Goal: Transaction & Acquisition: Download file/media

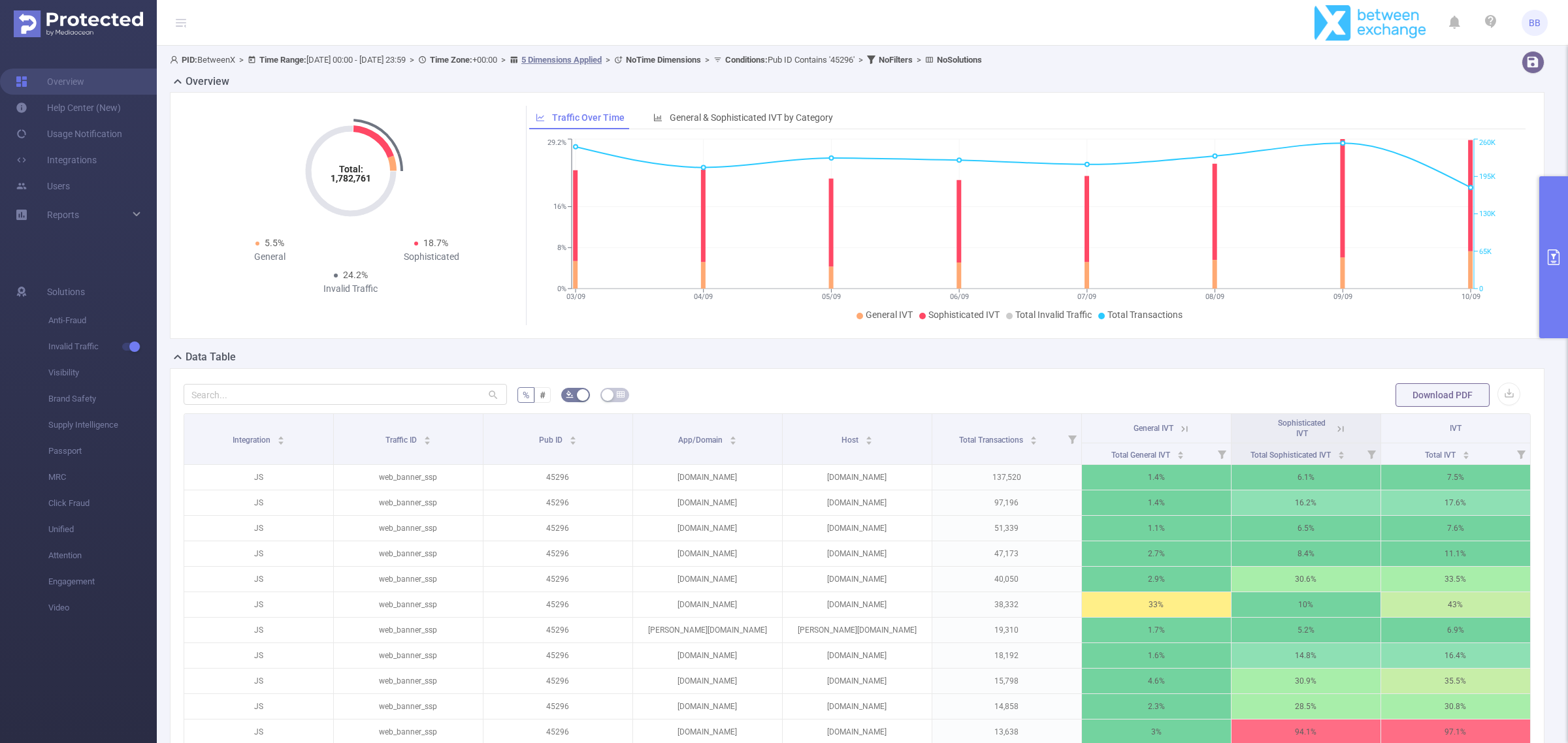
scroll to position [1179, 0]
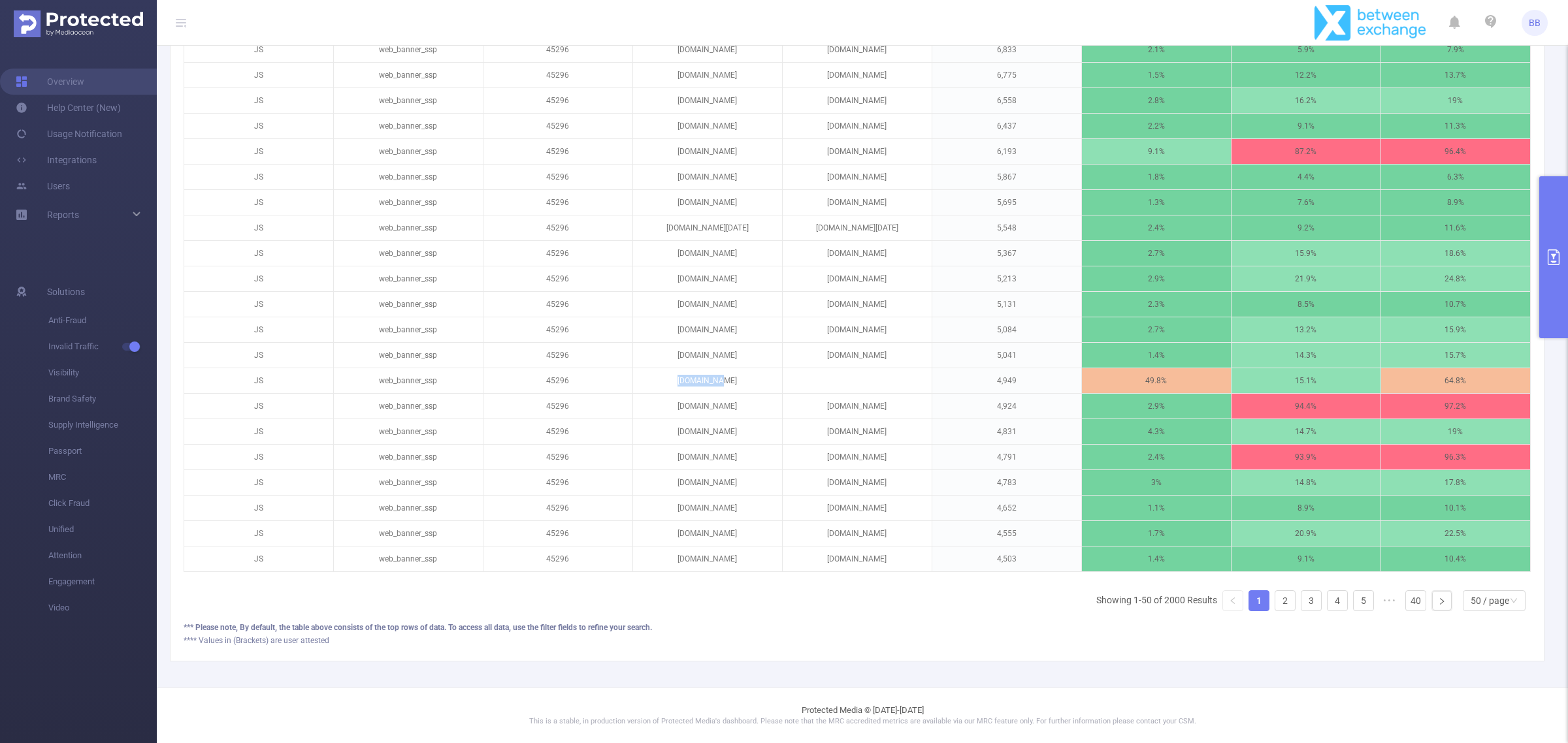
click at [1556, 298] on button "primary" at bounding box center [1554, 257] width 29 height 162
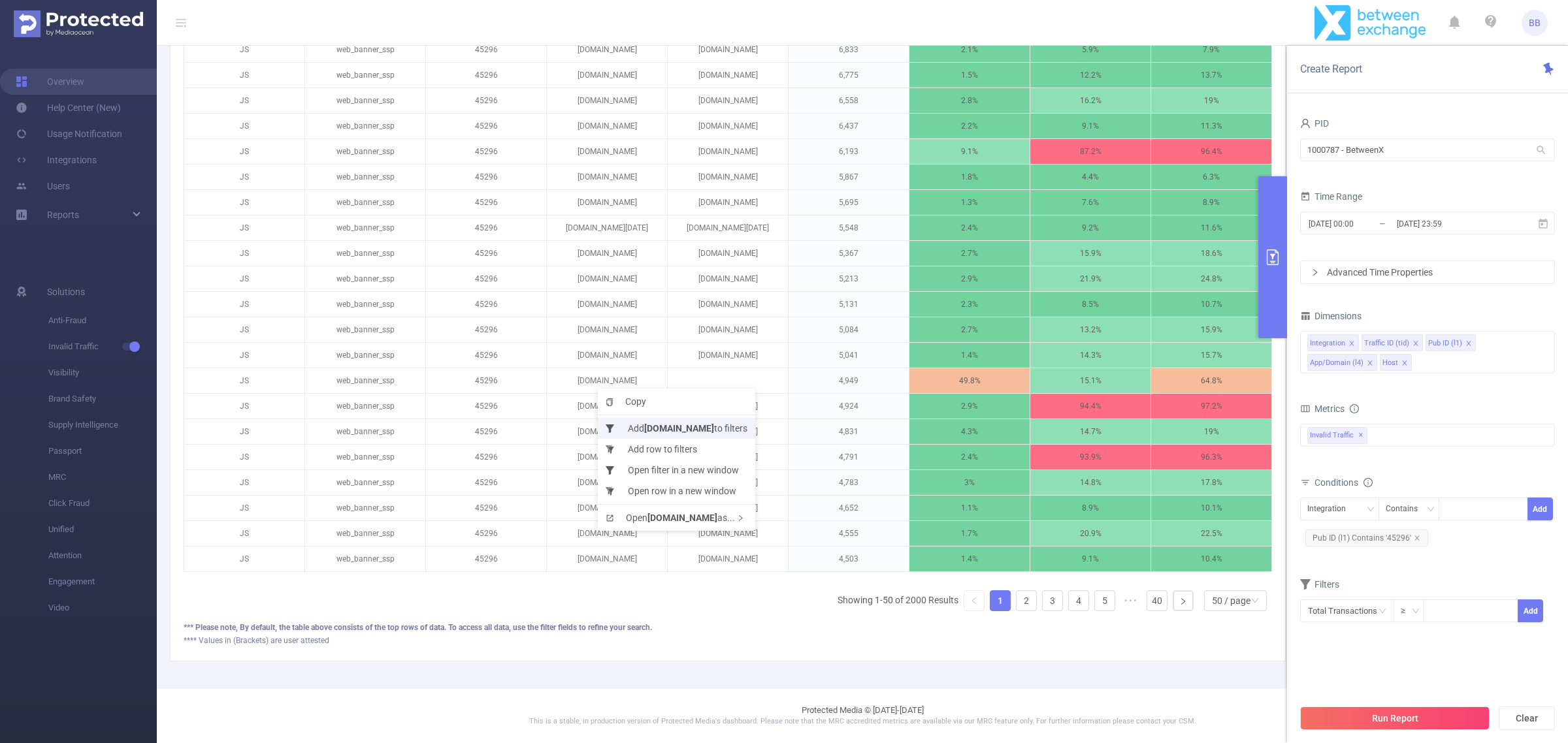
click at [673, 428] on b "[DOMAIN_NAME]" at bounding box center [679, 428] width 70 height 11
click at [1421, 723] on button "Run Report" at bounding box center [1394, 718] width 189 height 23
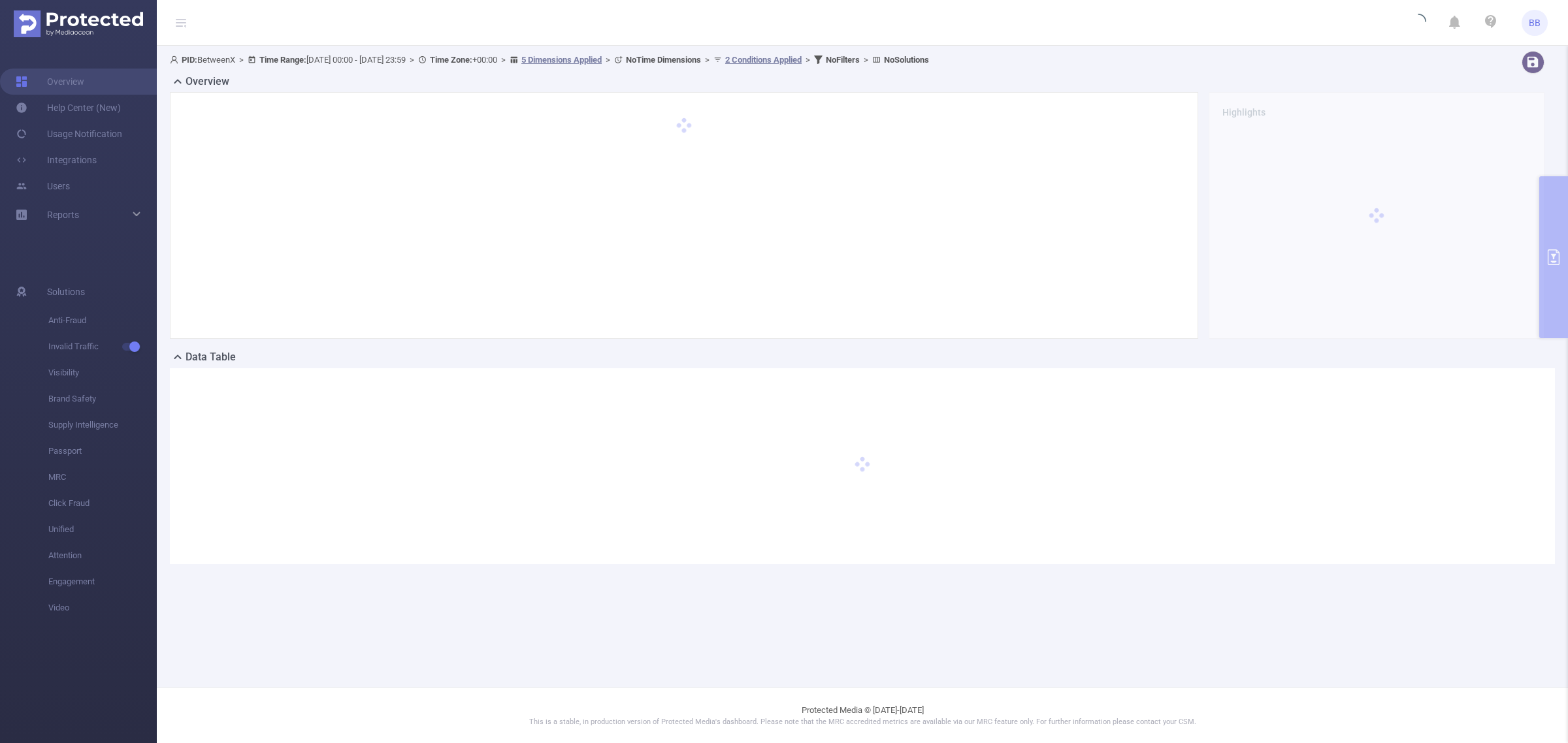
scroll to position [0, 0]
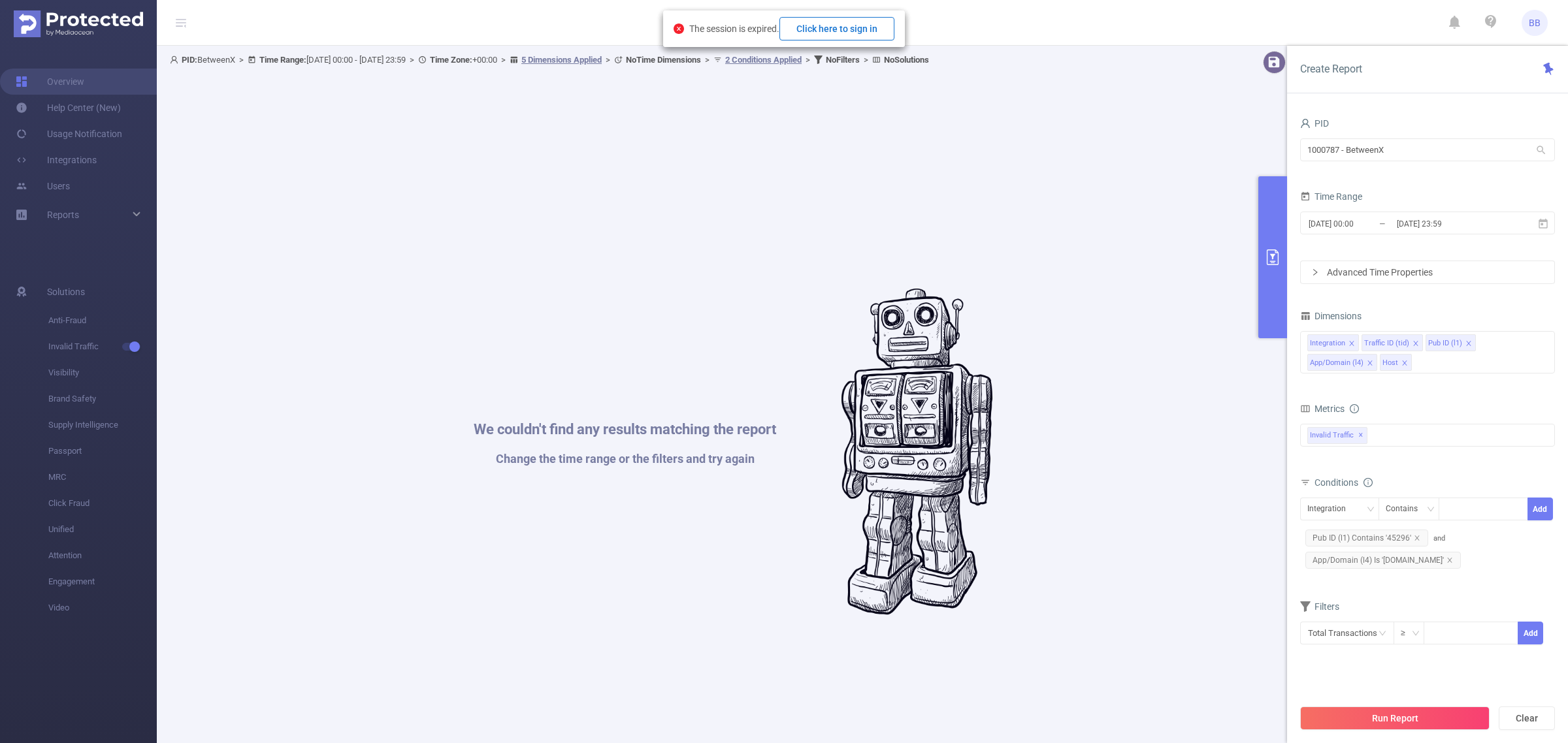
click at [863, 28] on button "Click here to sign in" at bounding box center [836, 29] width 115 height 23
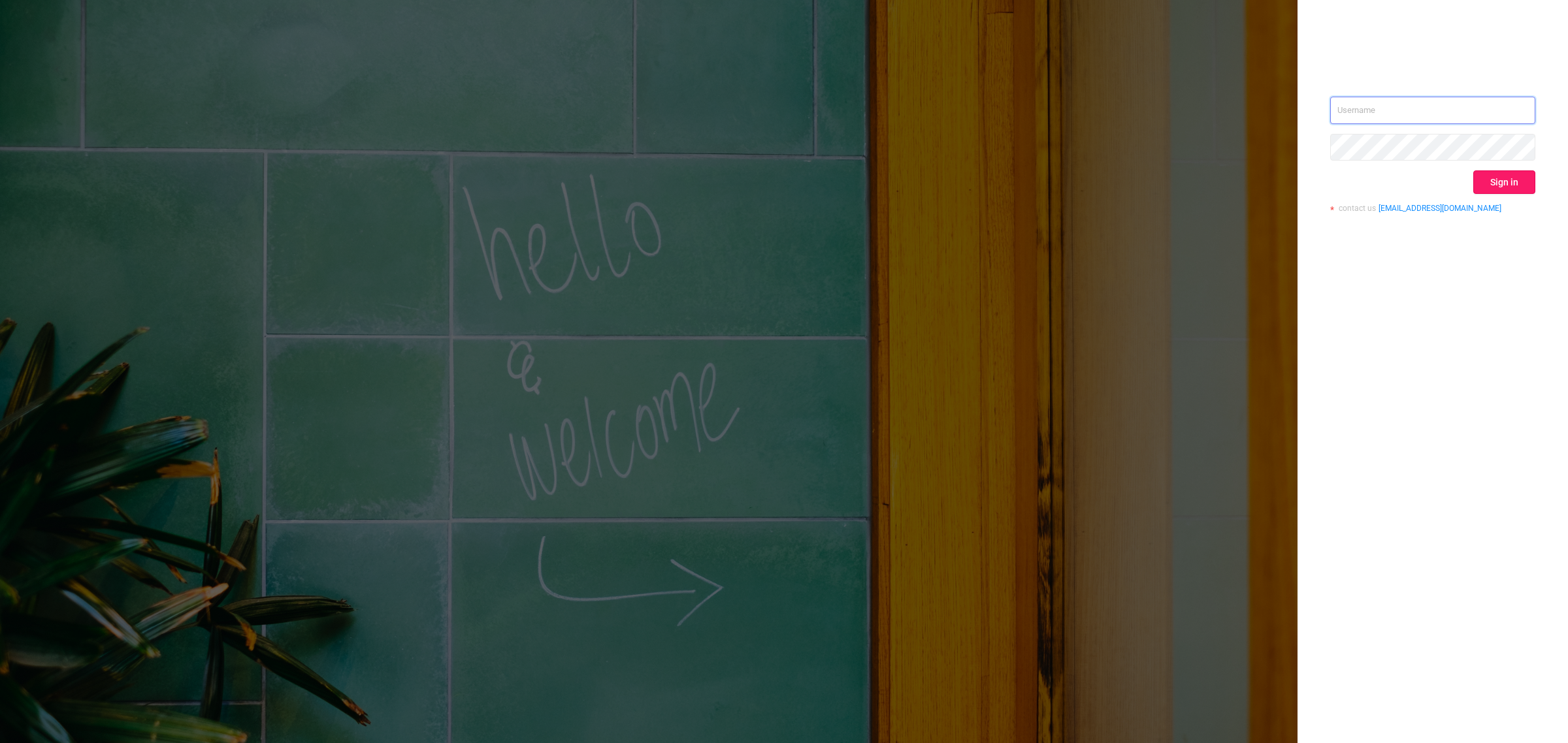
type input "[EMAIL_ADDRESS][DOMAIN_NAME]"
click at [1515, 178] on button "Sign in" at bounding box center [1503, 182] width 62 height 23
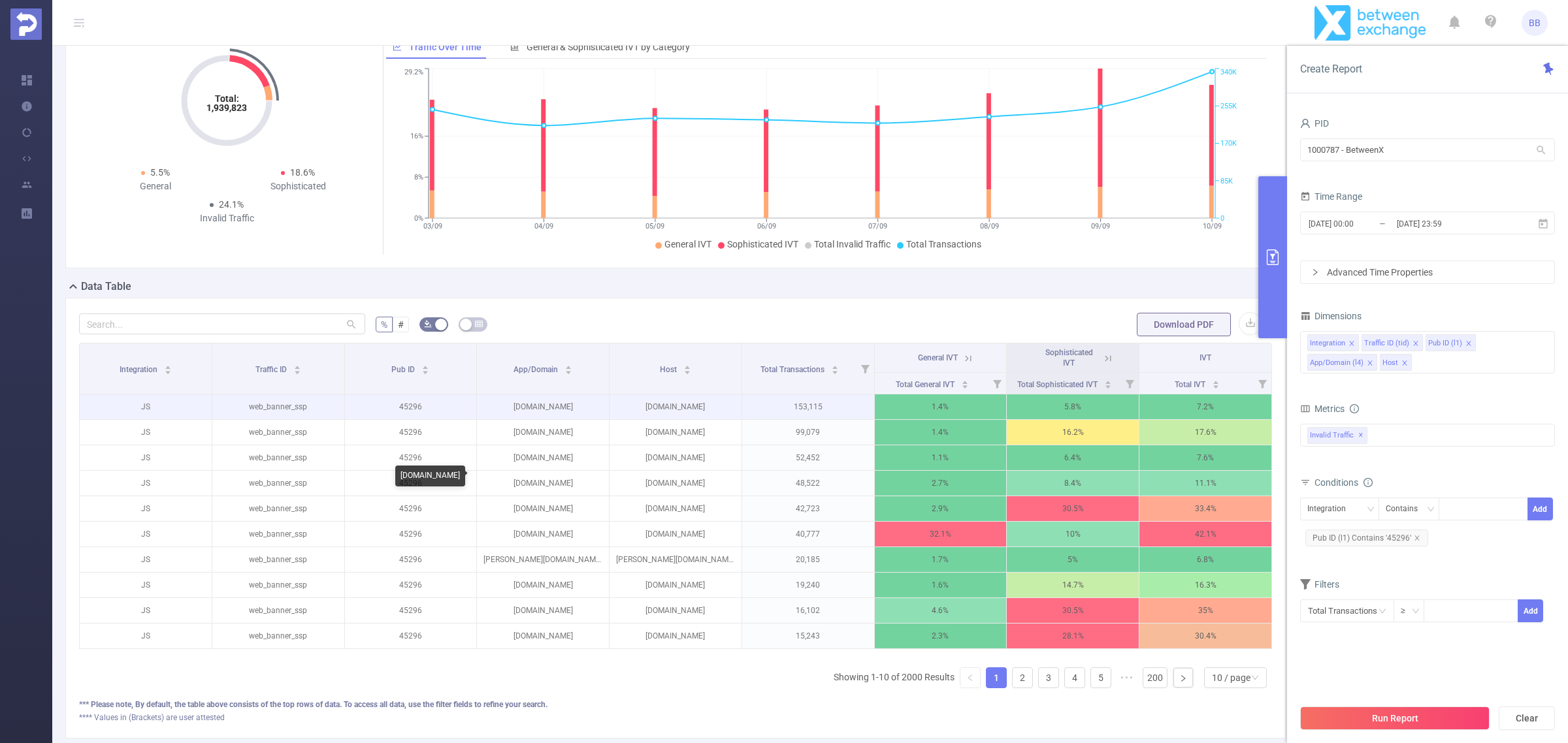
scroll to position [162, 0]
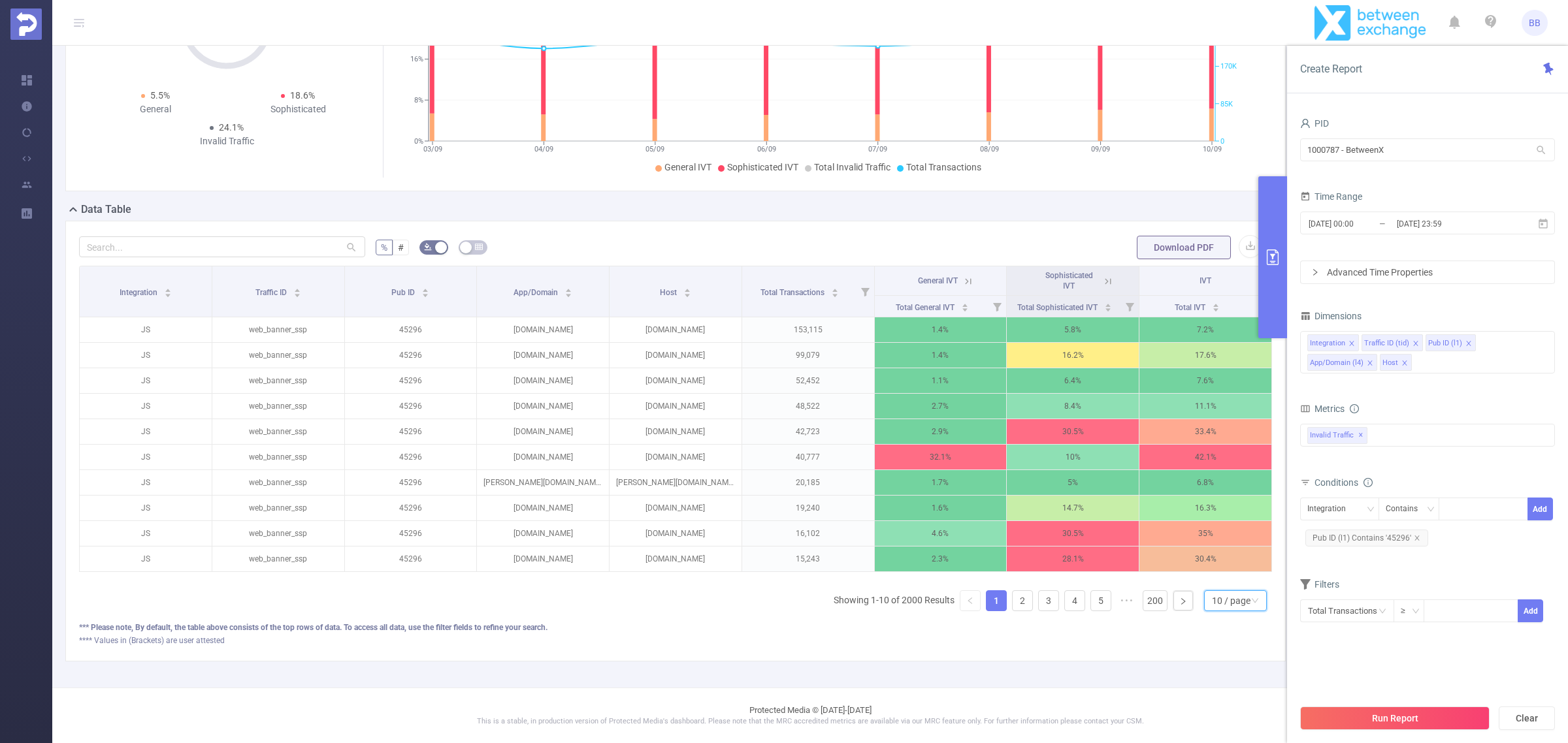
click at [1232, 596] on div "10 / page" at bounding box center [1231, 600] width 39 height 20
click at [1232, 582] on li "50 / page" at bounding box center [1222, 592] width 64 height 21
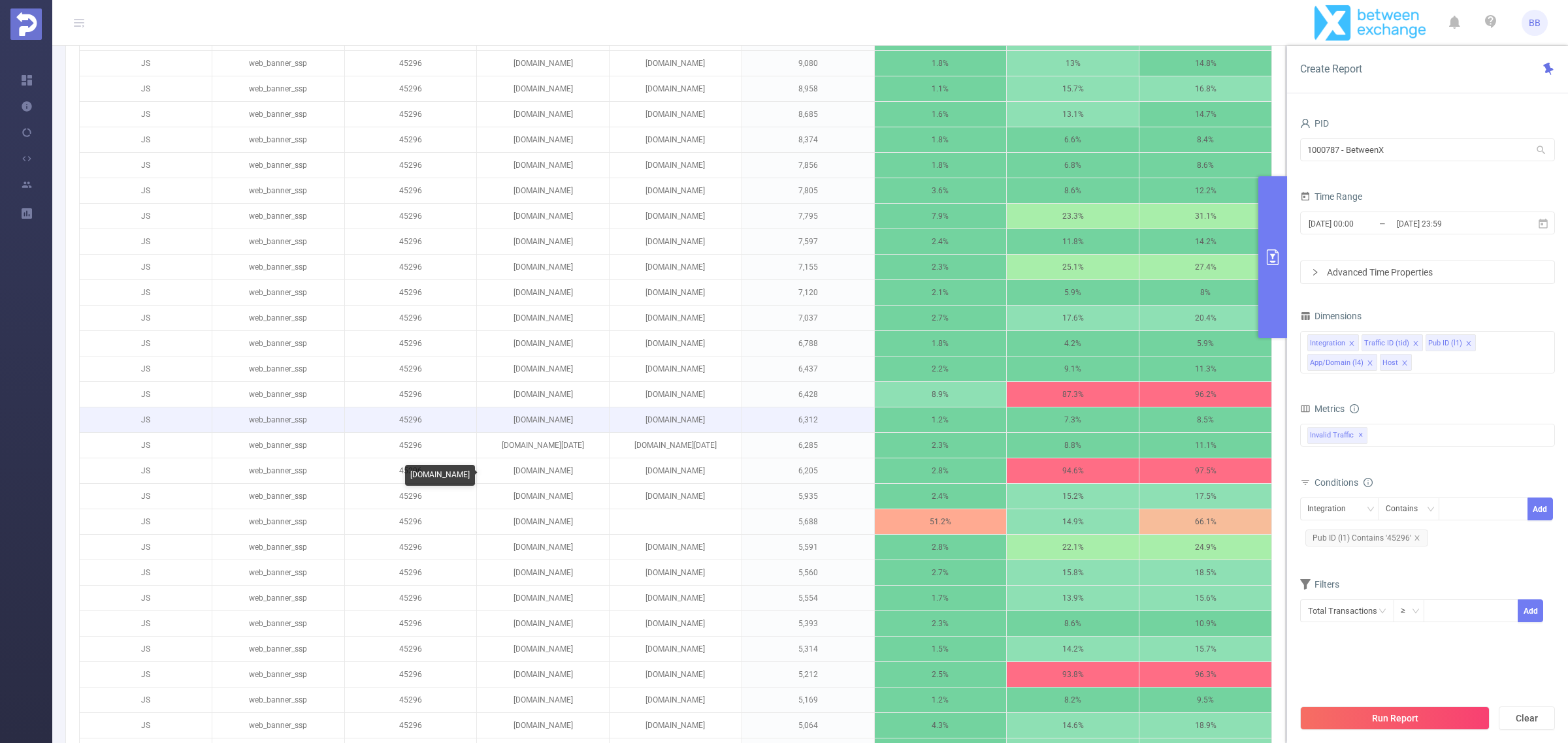
scroll to position [979, 0]
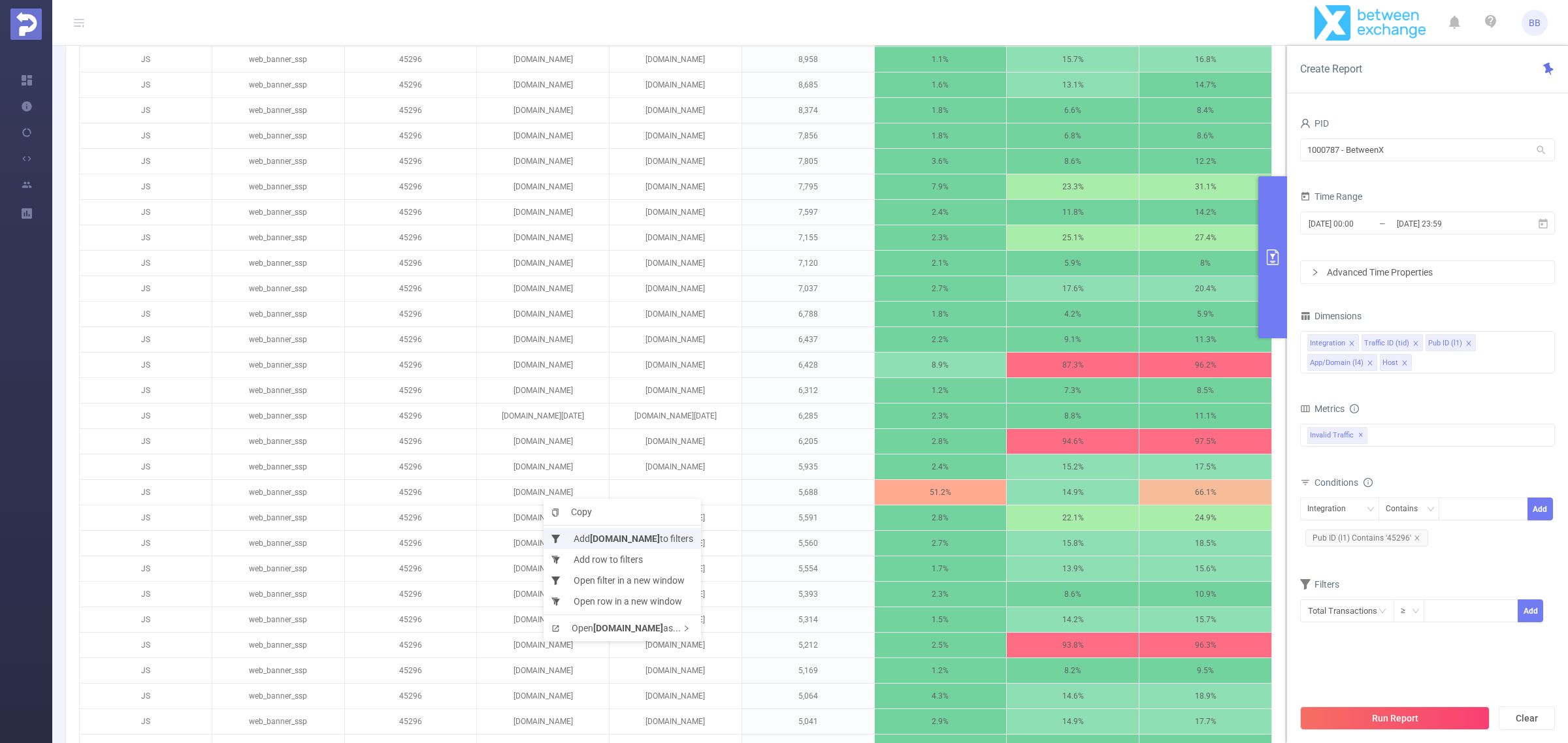
click at [586, 536] on li "Add [DOMAIN_NAME] to filters" at bounding box center [622, 538] width 158 height 21
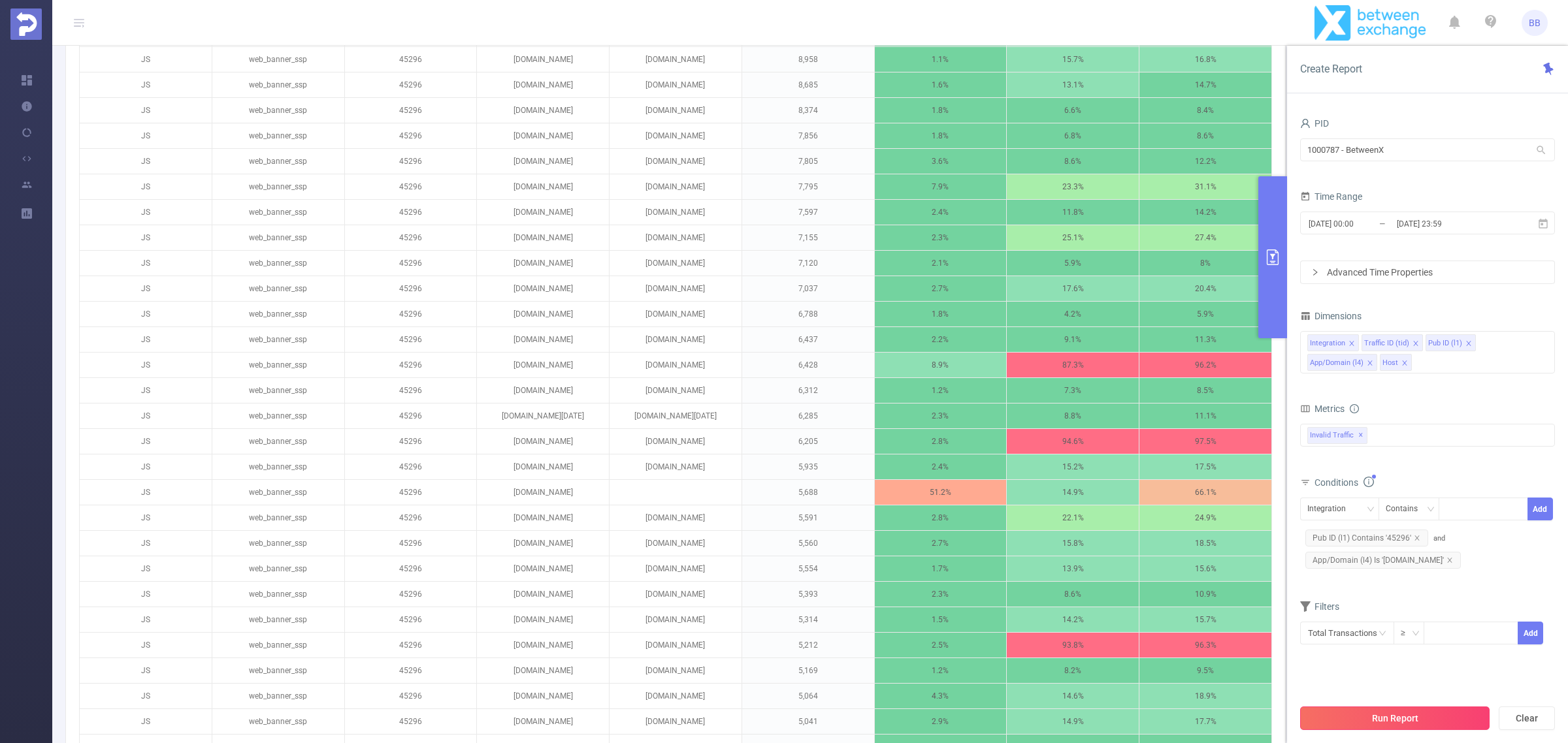
click at [1364, 710] on button "Run Report" at bounding box center [1394, 718] width 189 height 23
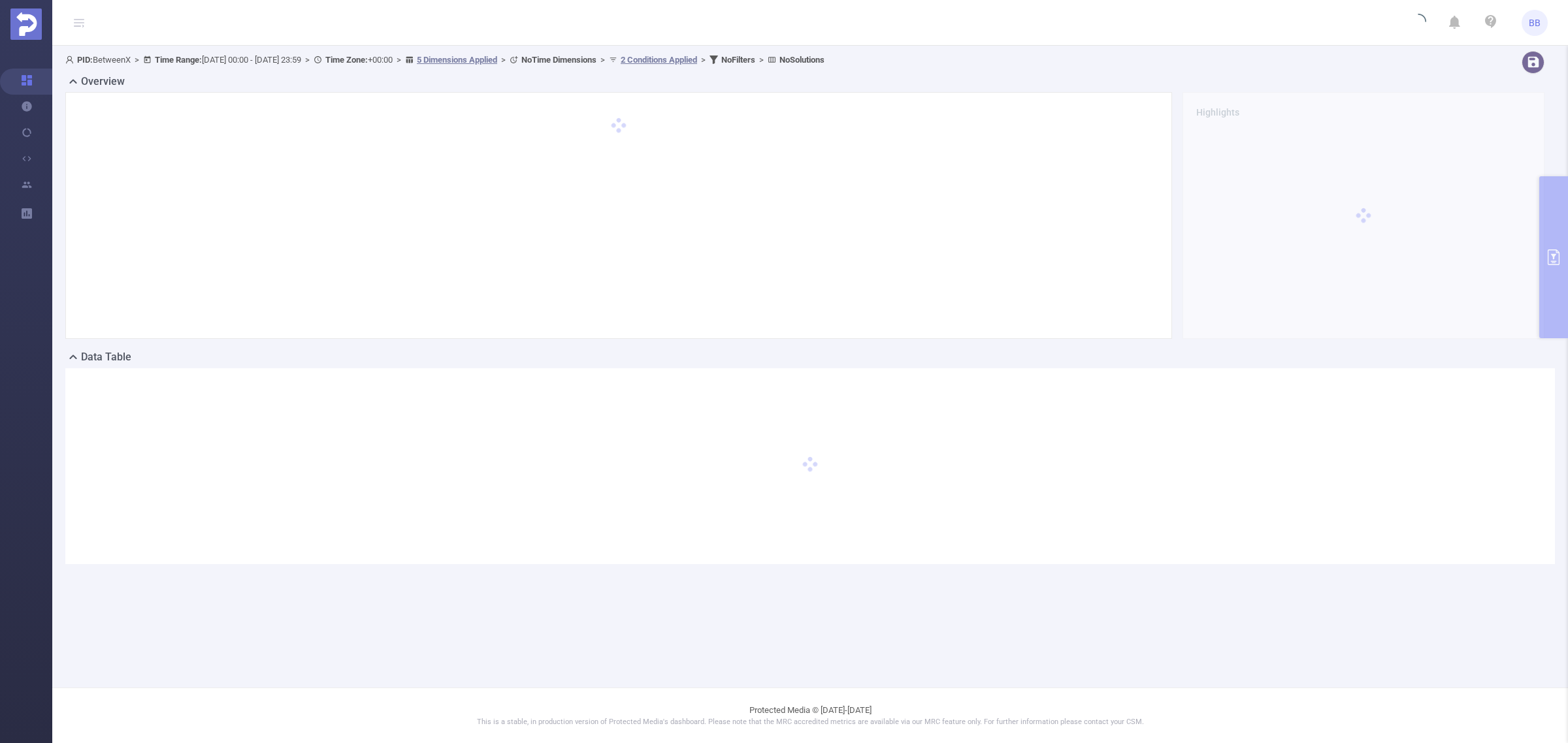
scroll to position [0, 0]
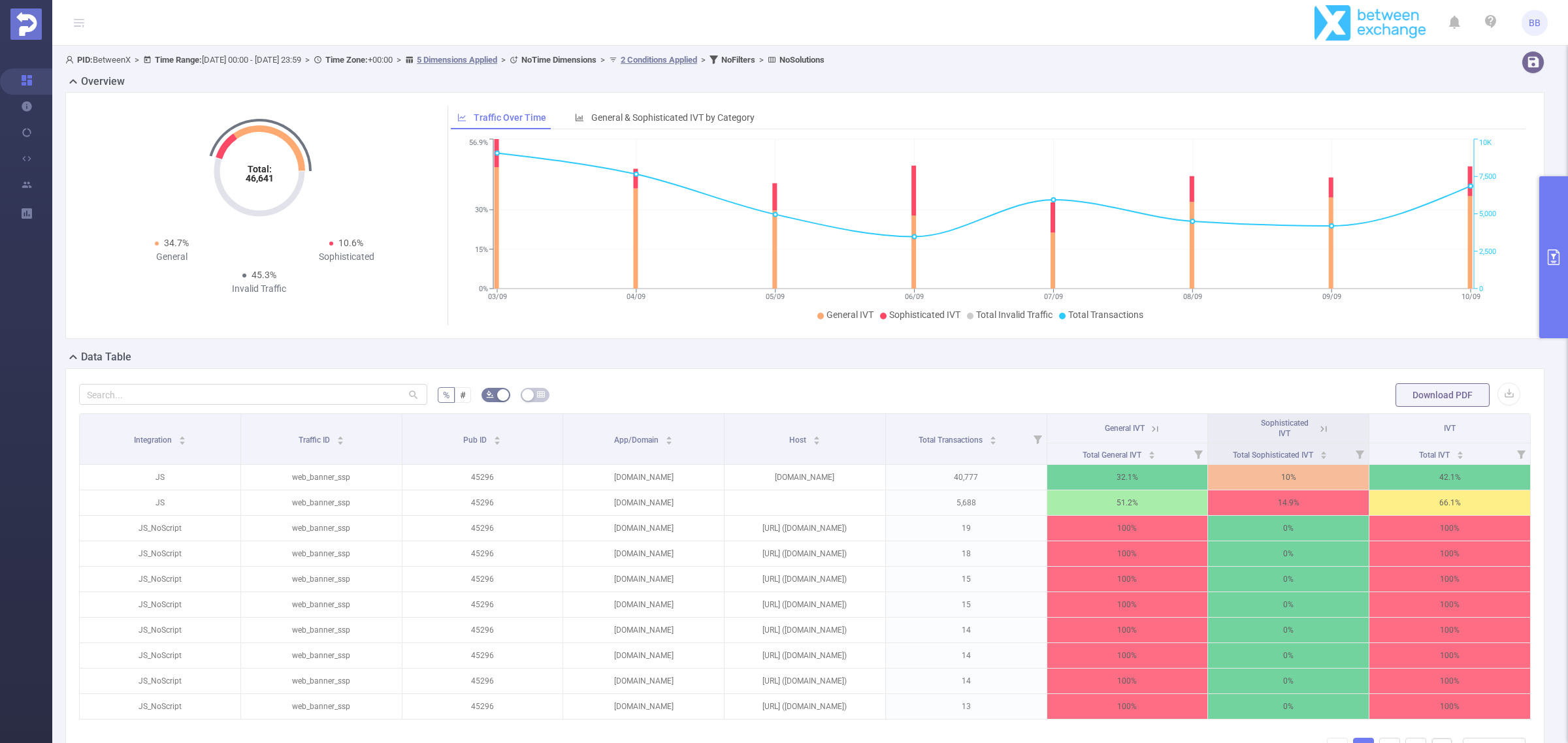
click at [1149, 427] on icon at bounding box center [1155, 428] width 12 height 12
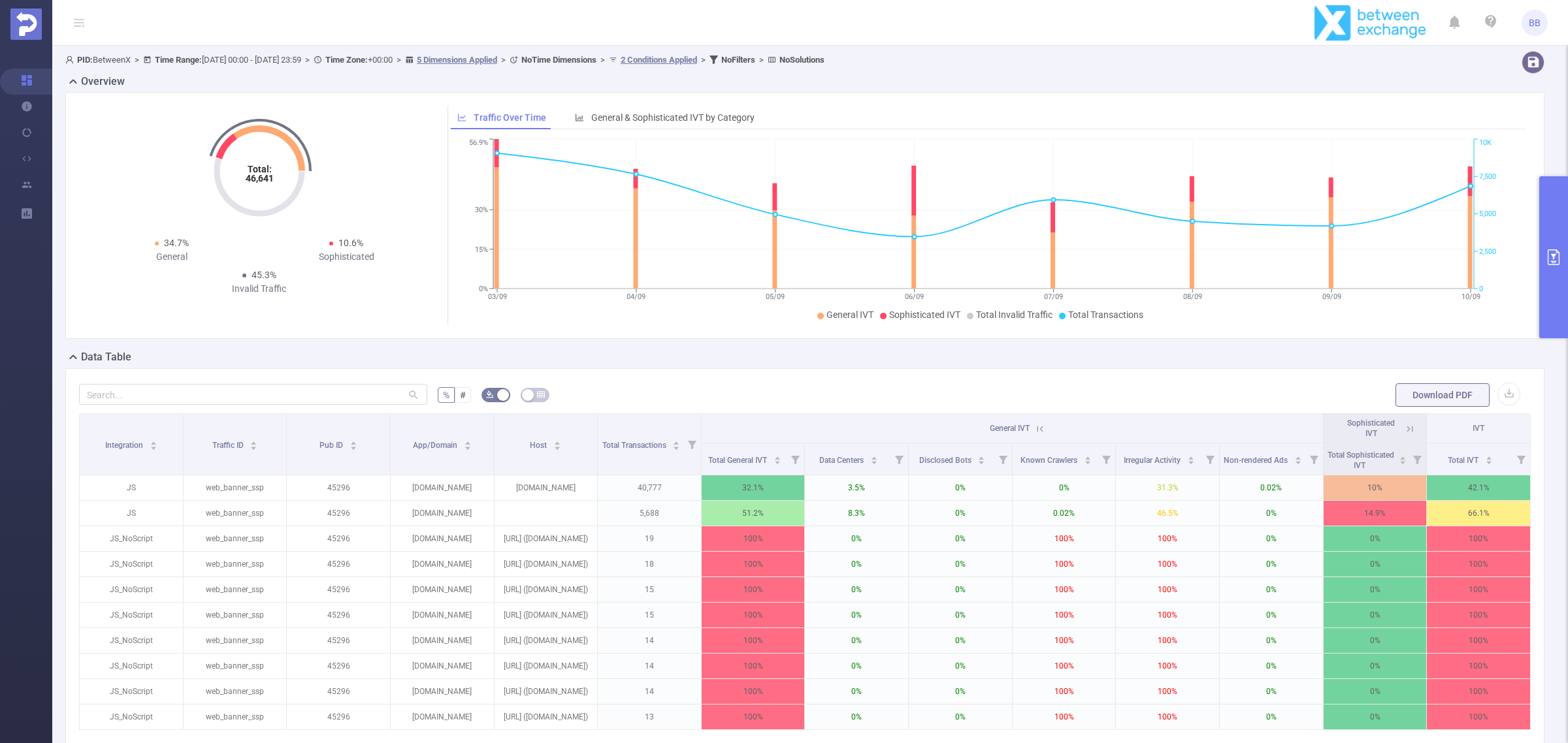
click at [1407, 431] on icon at bounding box center [1409, 428] width 6 height 6
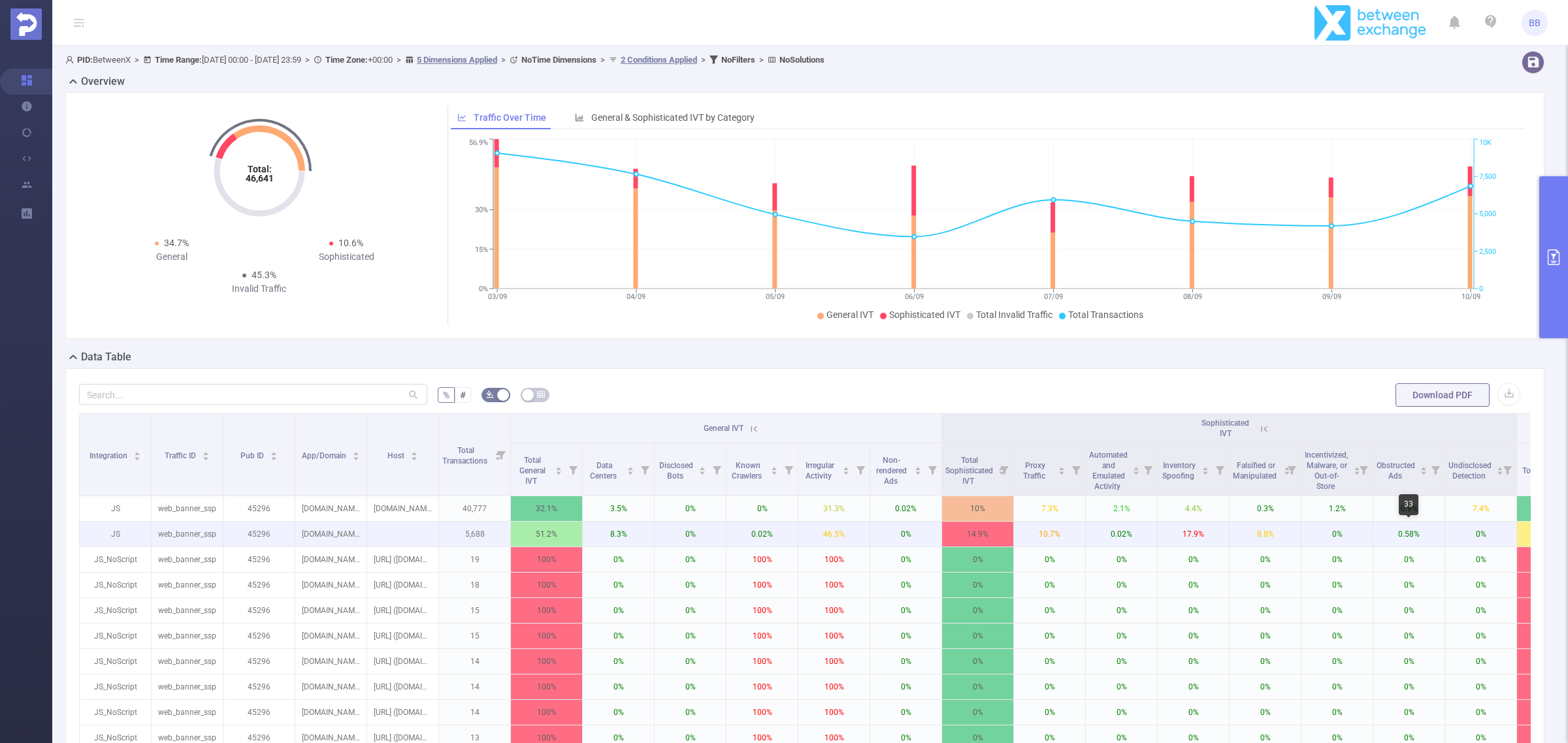
scroll to position [0, 74]
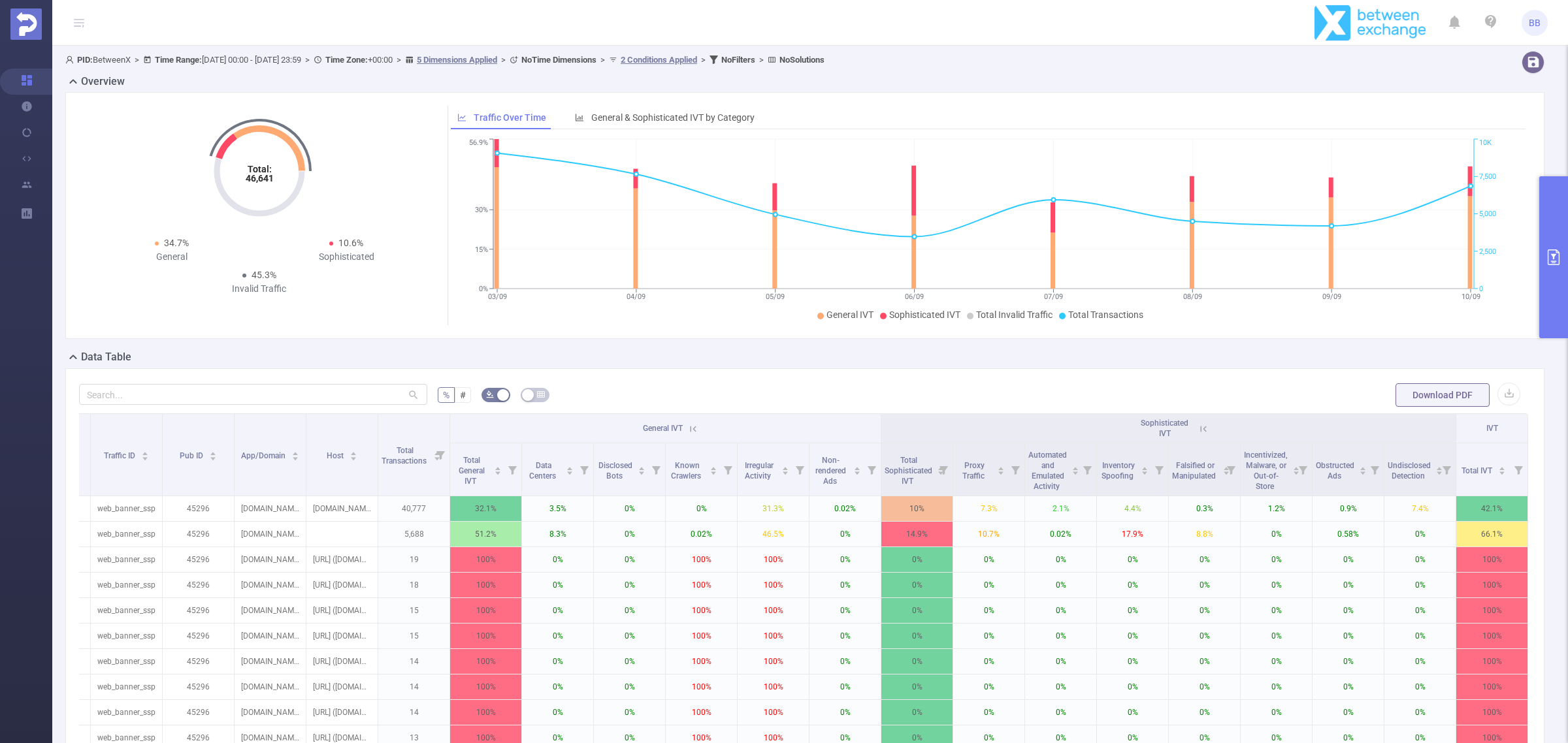
click at [1555, 279] on button "primary" at bounding box center [1554, 257] width 29 height 162
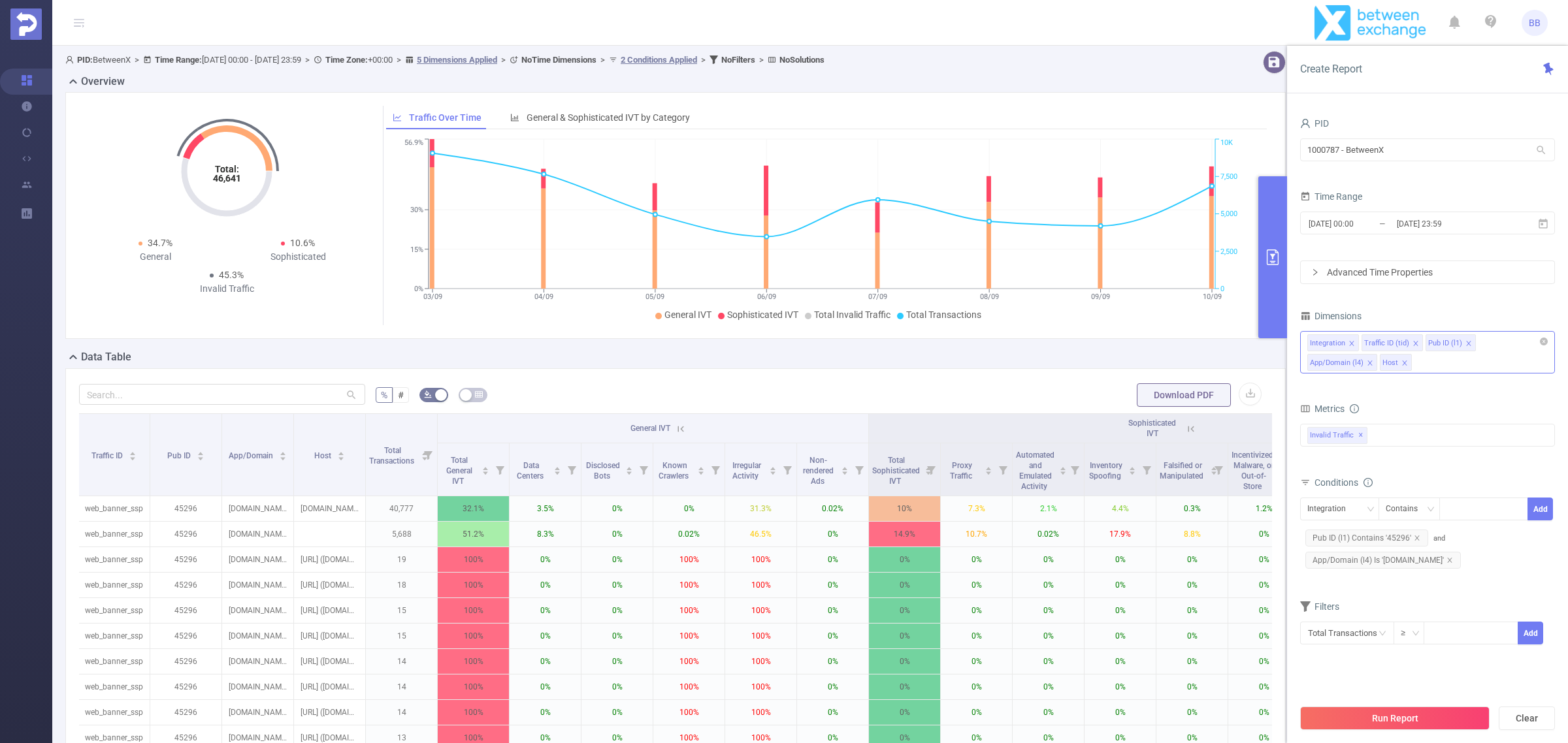
click at [1405, 361] on icon "icon: close" at bounding box center [1404, 362] width 6 height 6
click at [1405, 361] on div "Integration Traffic ID (tid) Pub ID (l1) App/Domain (l4)" at bounding box center [1427, 351] width 255 height 42
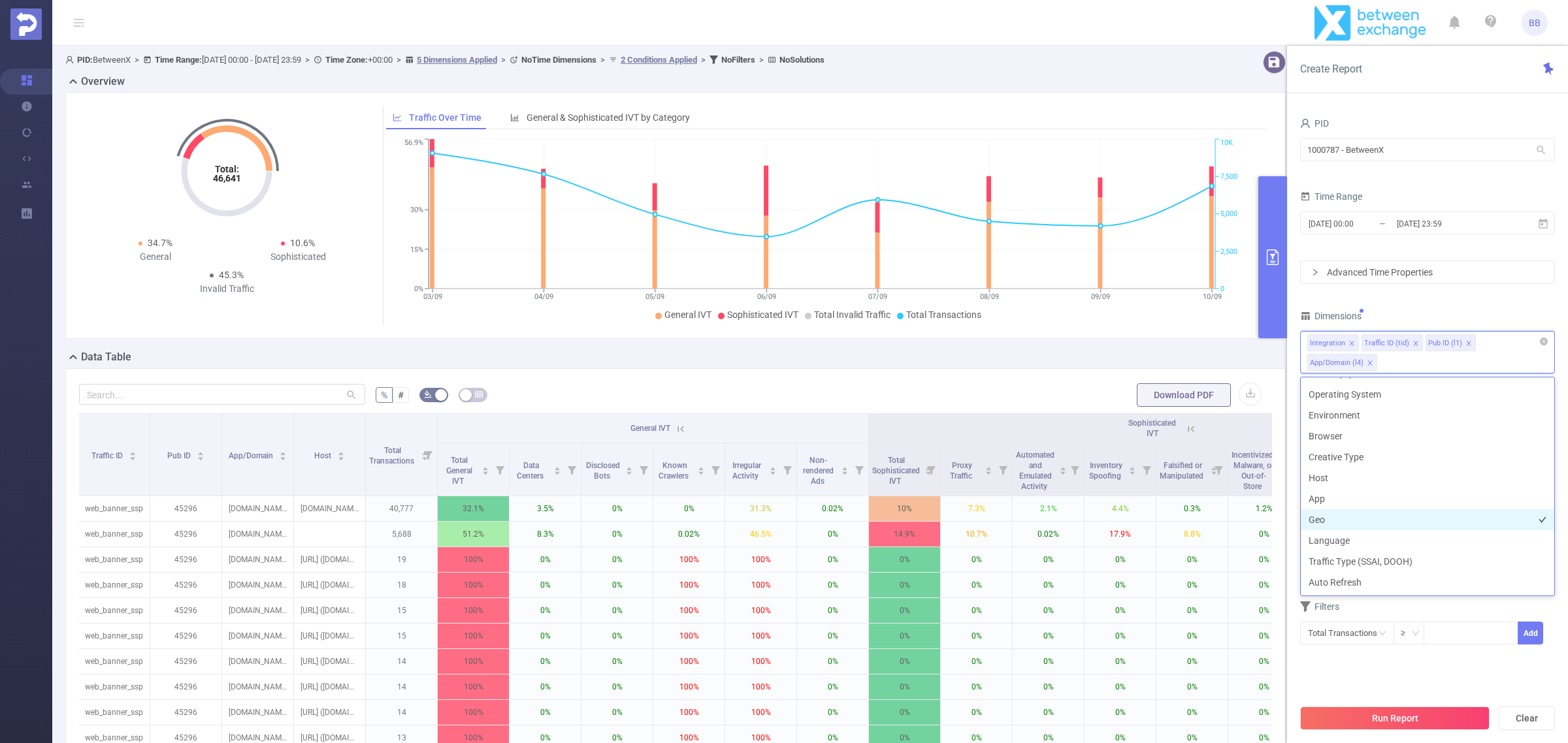
click at [1366, 526] on li "Geo" at bounding box center [1427, 519] width 254 height 21
click at [1418, 719] on button "Run Report" at bounding box center [1394, 718] width 189 height 23
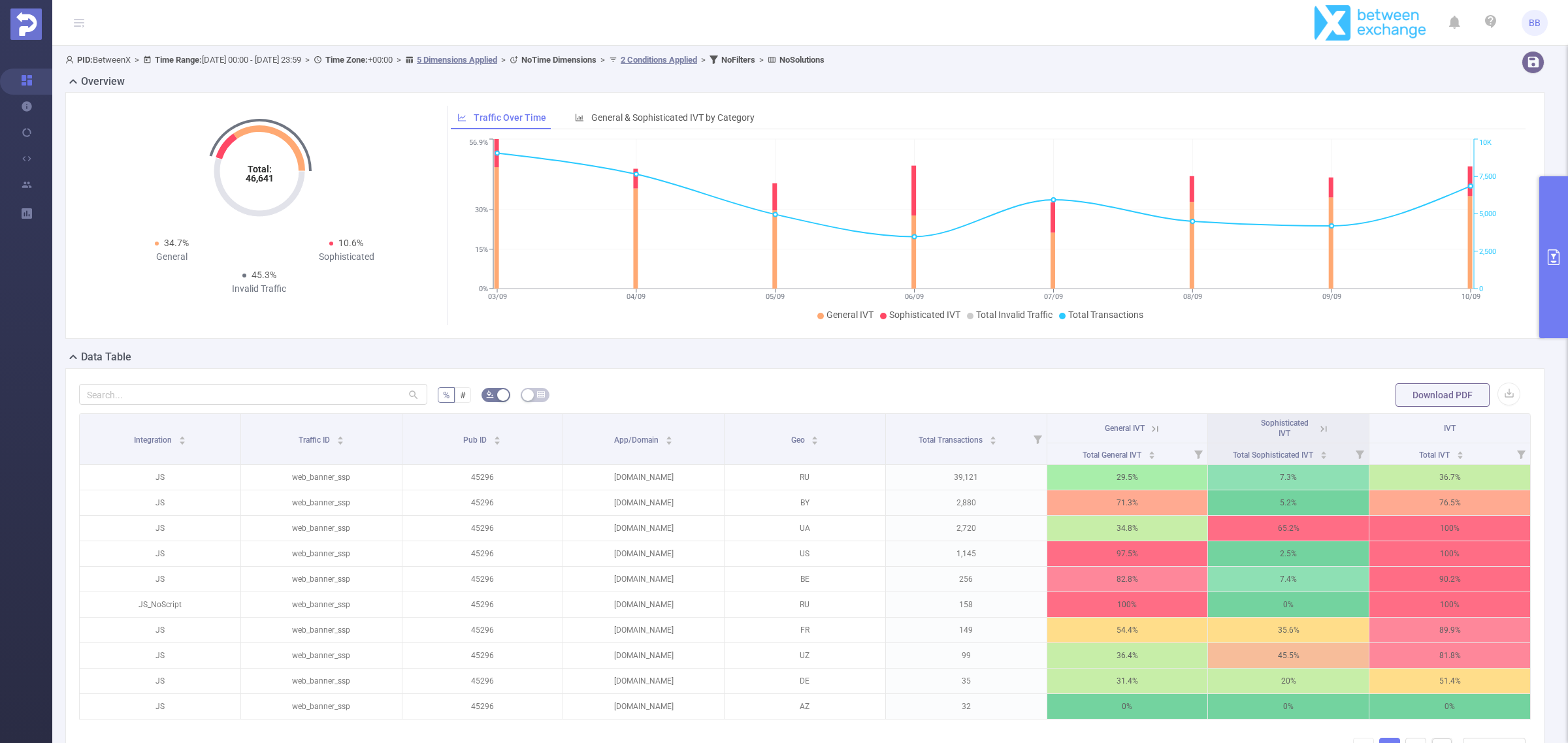
click at [1564, 265] on button "primary" at bounding box center [1554, 257] width 29 height 162
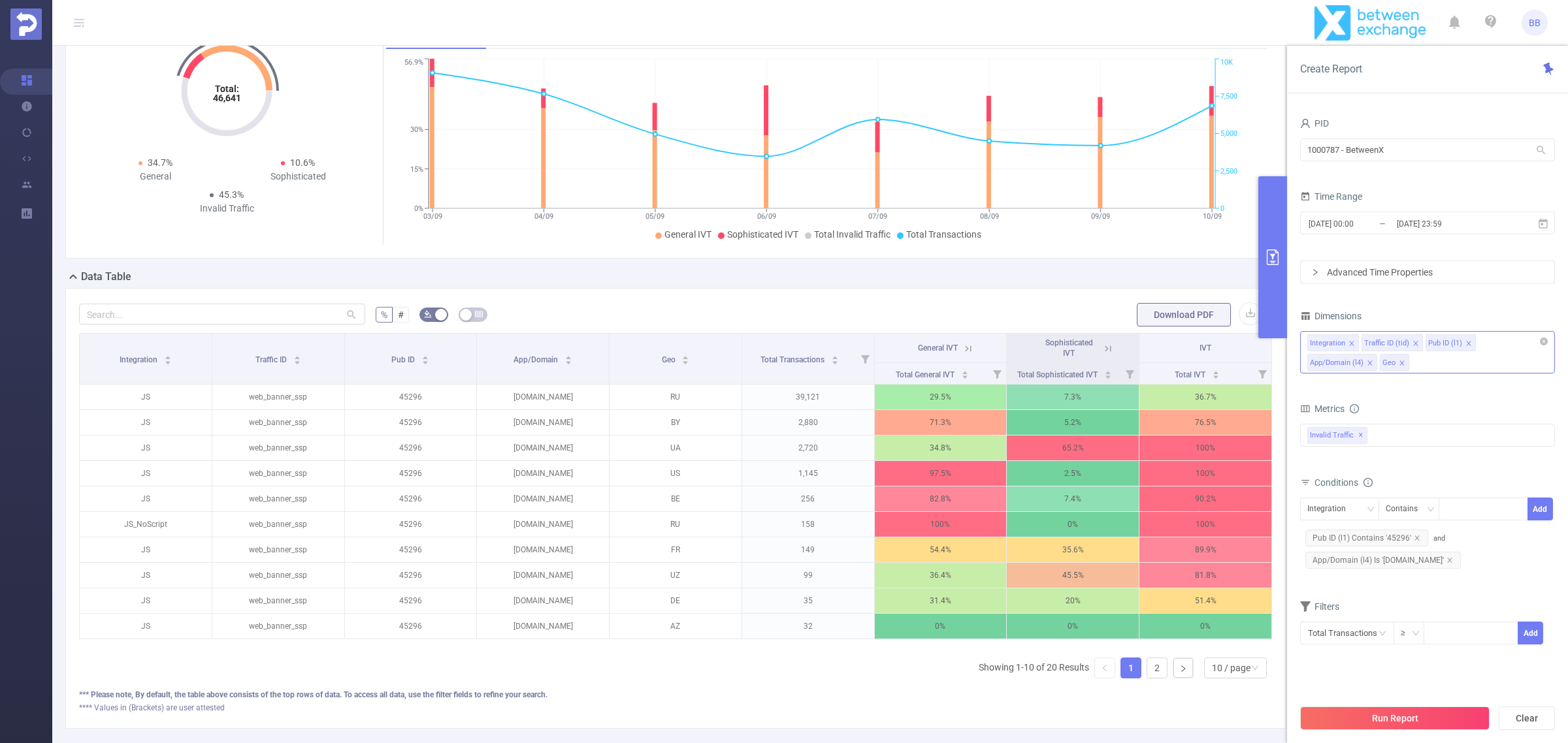
scroll to position [82, 0]
click at [1436, 363] on div "Integration Traffic ID (tid) Pub ID (l1) App/Domain (l4) Geo" at bounding box center [1427, 351] width 255 height 42
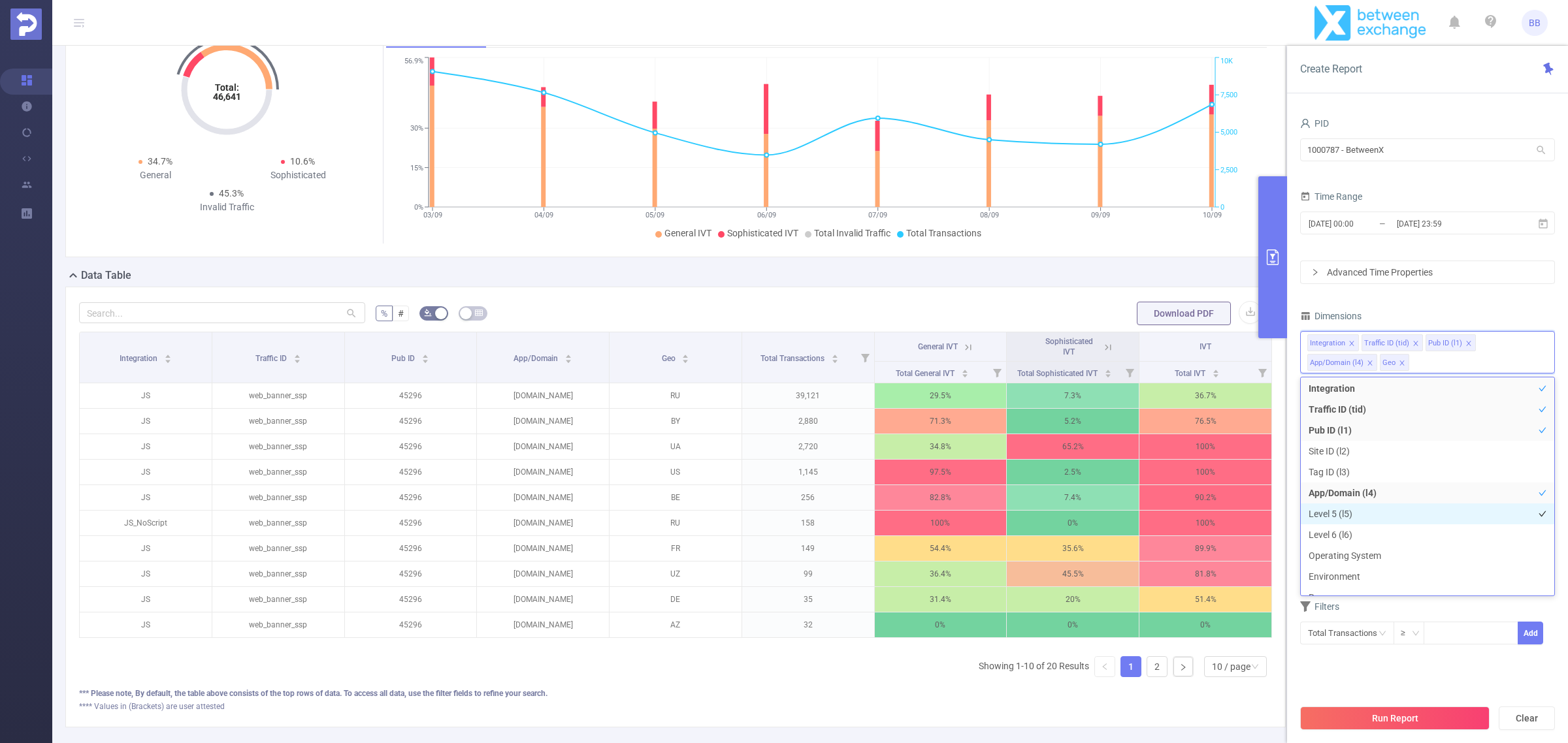
scroll to position [165, 0]
click at [1335, 498] on li "App" at bounding box center [1427, 497] width 254 height 21
click at [1338, 477] on li "Host" at bounding box center [1427, 476] width 254 height 21
click at [1397, 706] on button "Run Report" at bounding box center [1394, 718] width 189 height 23
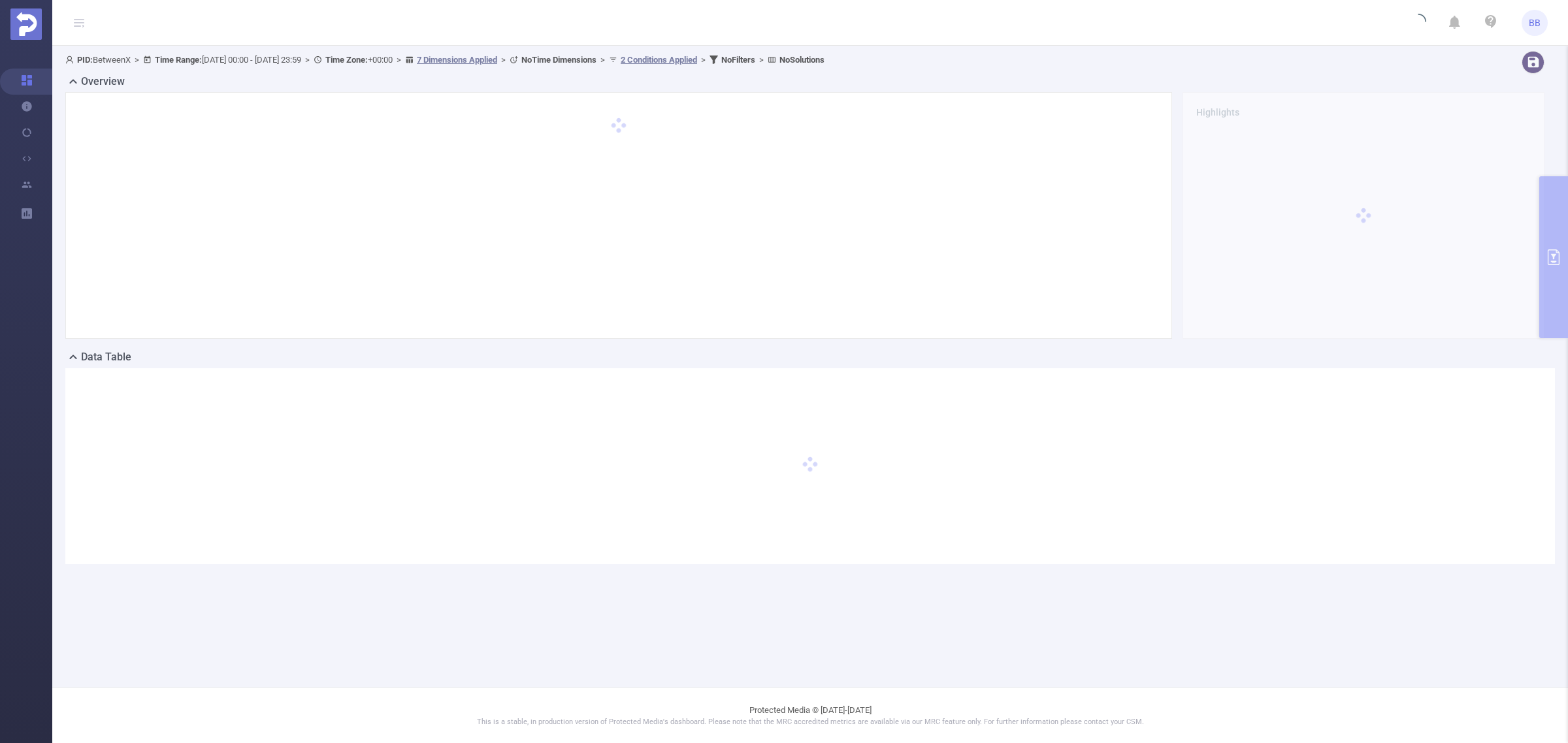
scroll to position [0, 0]
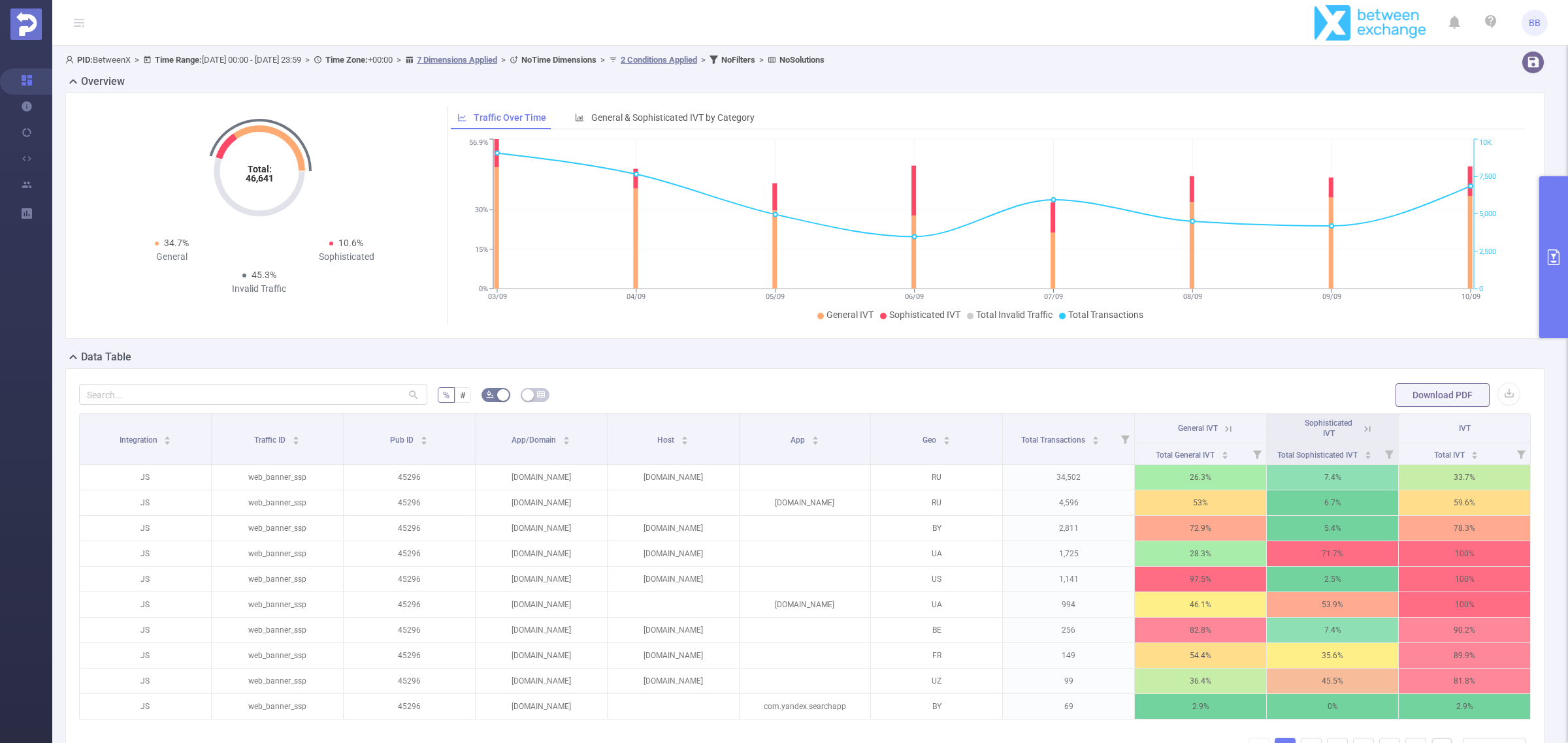
click at [1549, 232] on button "primary" at bounding box center [1554, 257] width 29 height 162
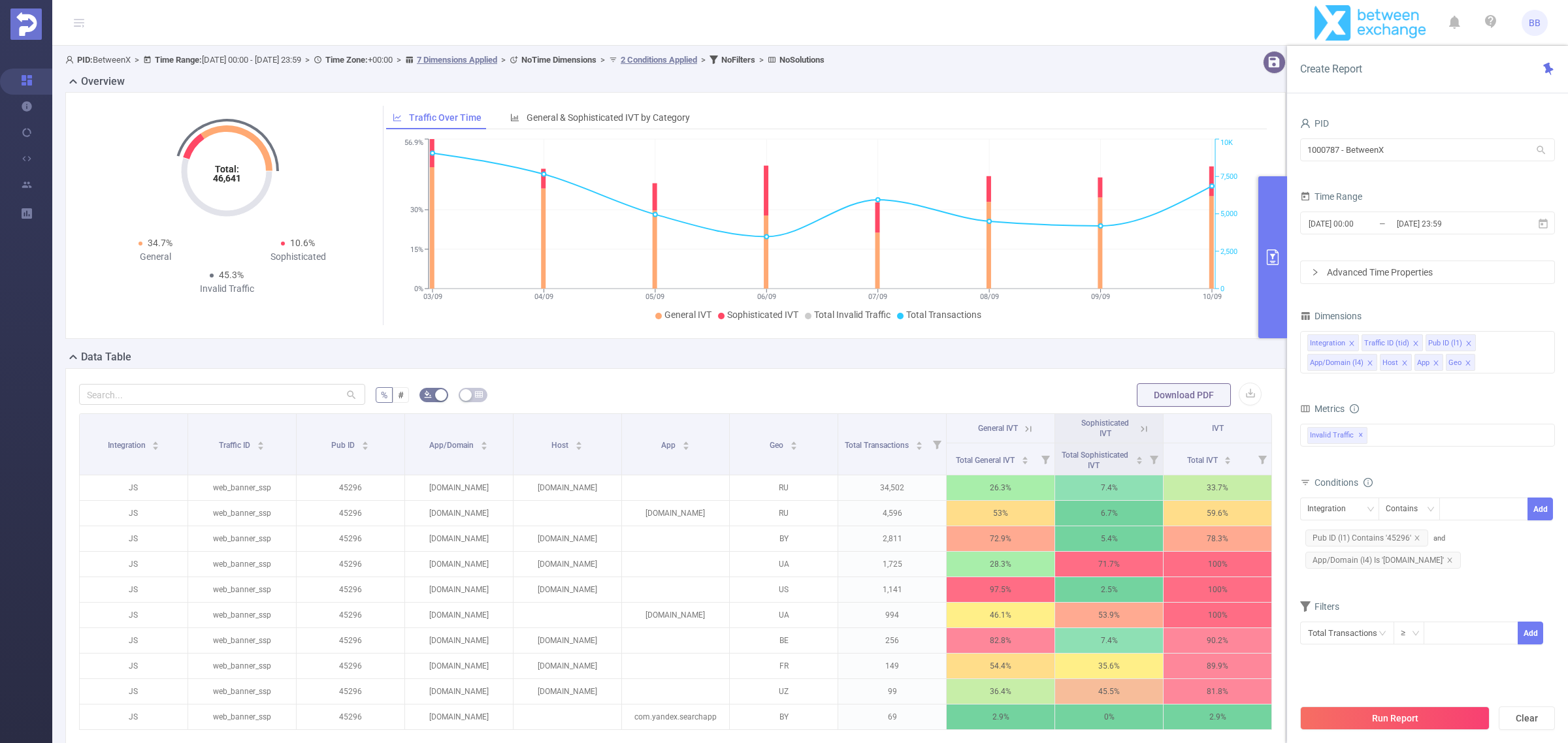
click at [1468, 364] on icon "icon: close" at bounding box center [1467, 362] width 4 height 4
click at [1402, 723] on button "Run Report" at bounding box center [1394, 718] width 189 height 23
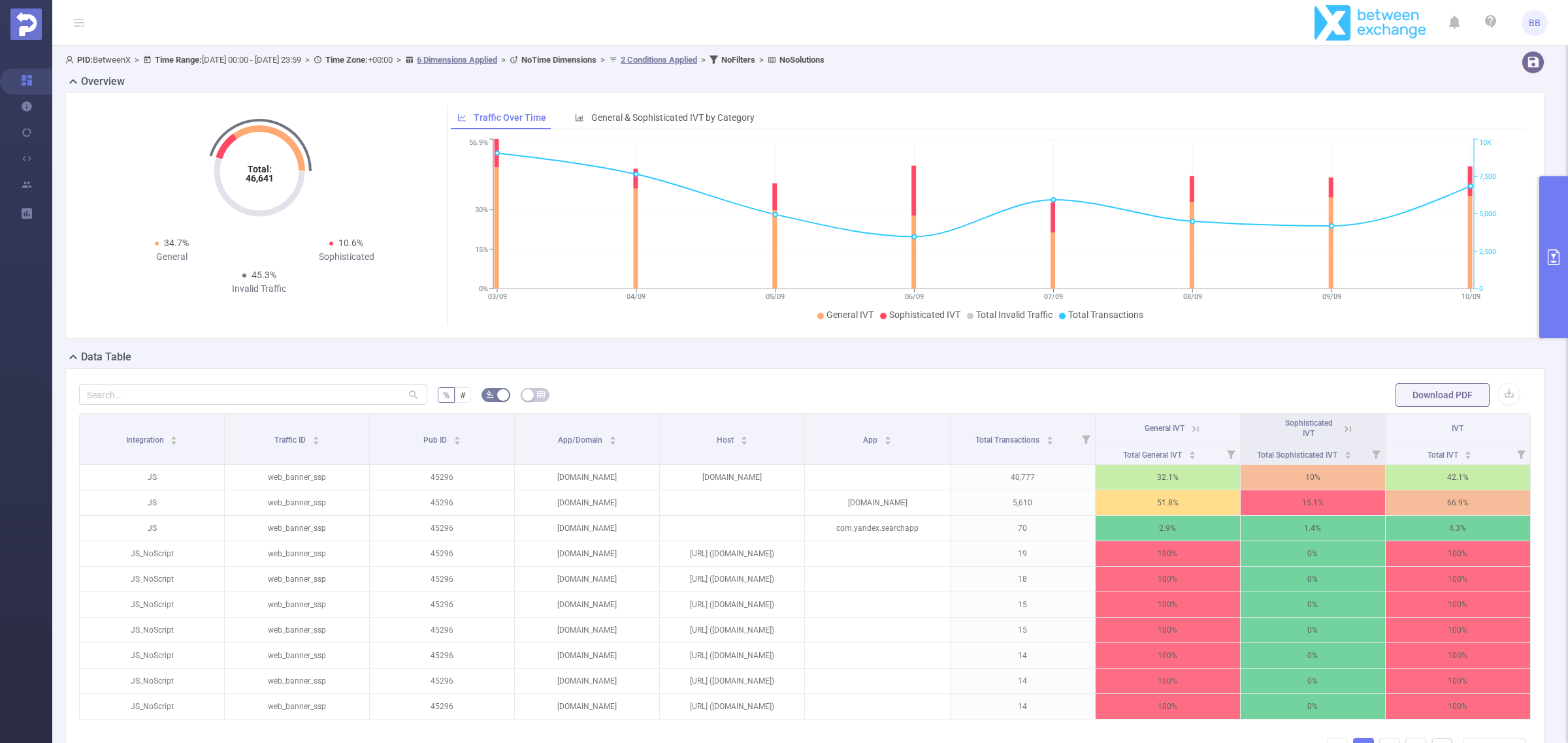
click at [1555, 199] on button "primary" at bounding box center [1554, 257] width 29 height 162
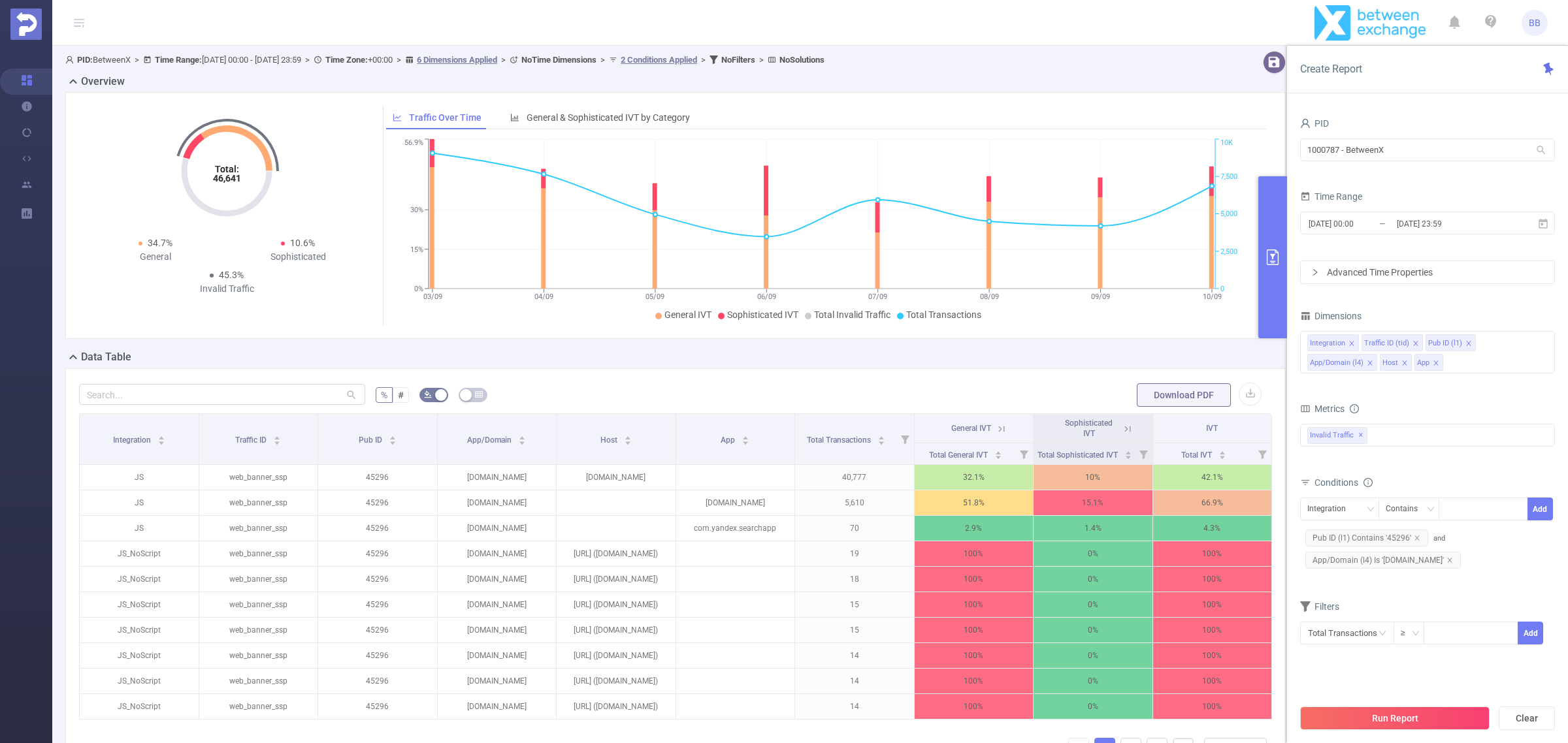
click at [1349, 343] on icon "icon: close" at bounding box center [1351, 343] width 6 height 6
click at [1360, 343] on icon "icon: close" at bounding box center [1361, 342] width 4 height 4
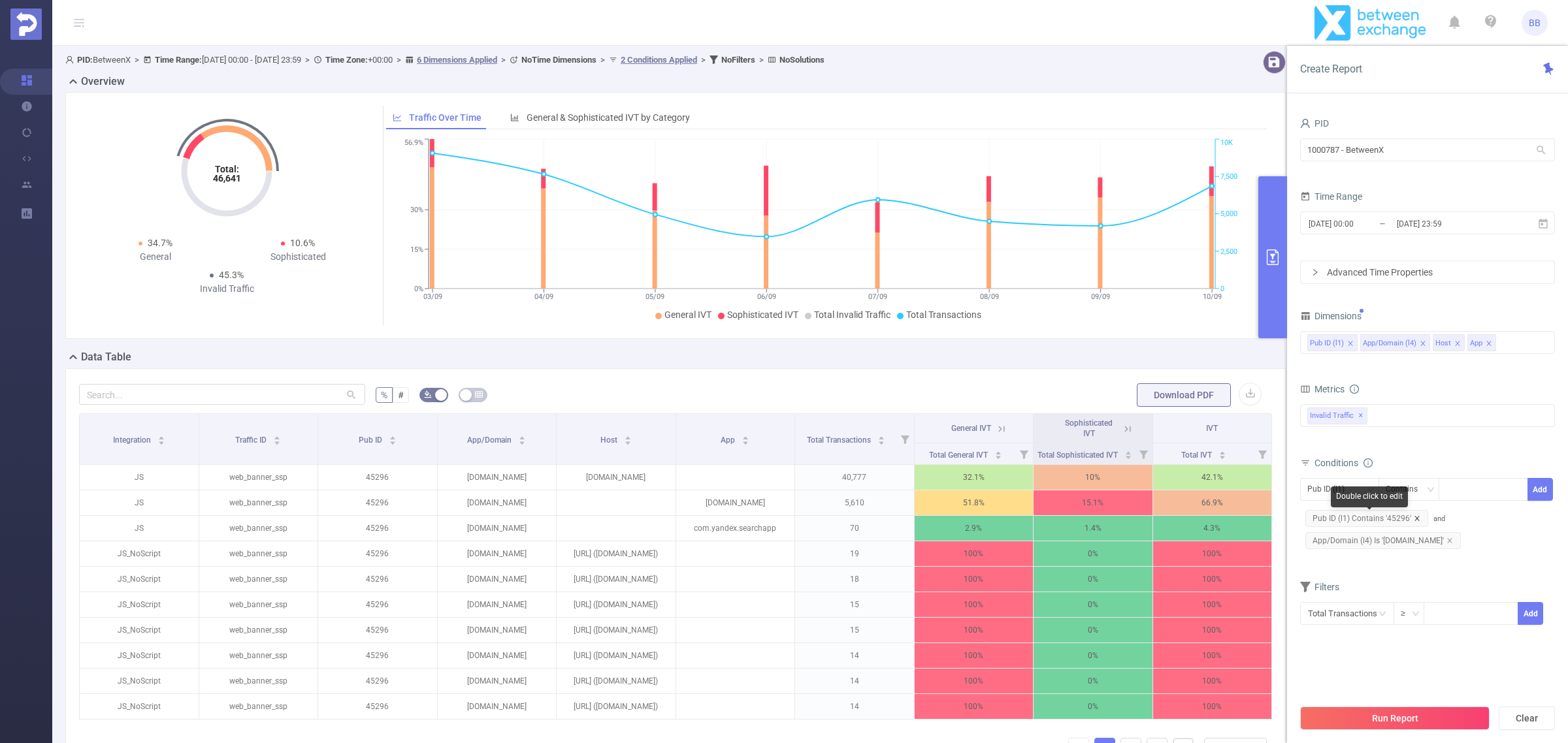
click at [1415, 521] on icon "icon: close" at bounding box center [1416, 518] width 6 height 6
click at [1429, 723] on button "Run Report" at bounding box center [1394, 718] width 189 height 23
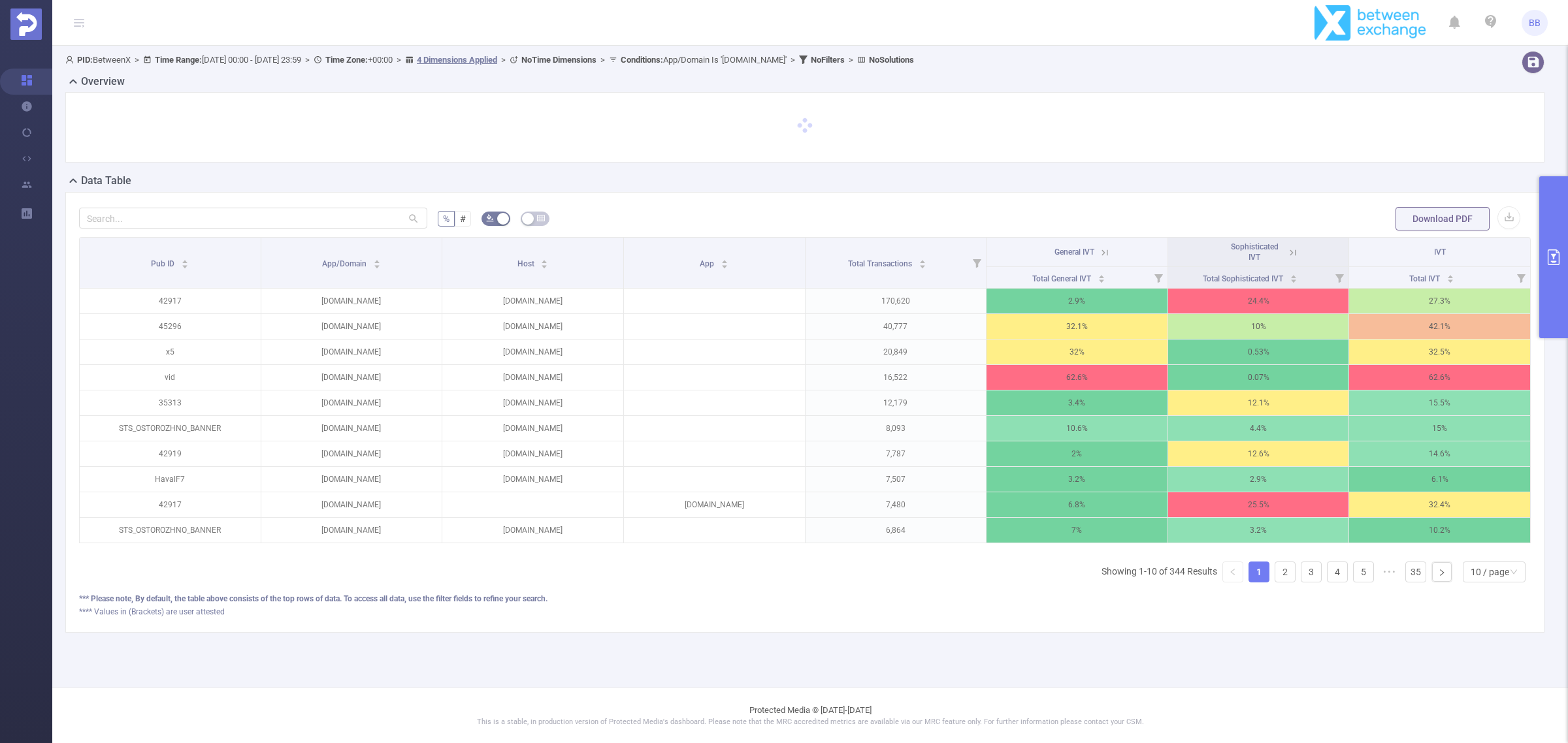
click at [1555, 288] on button "primary" at bounding box center [1554, 257] width 29 height 162
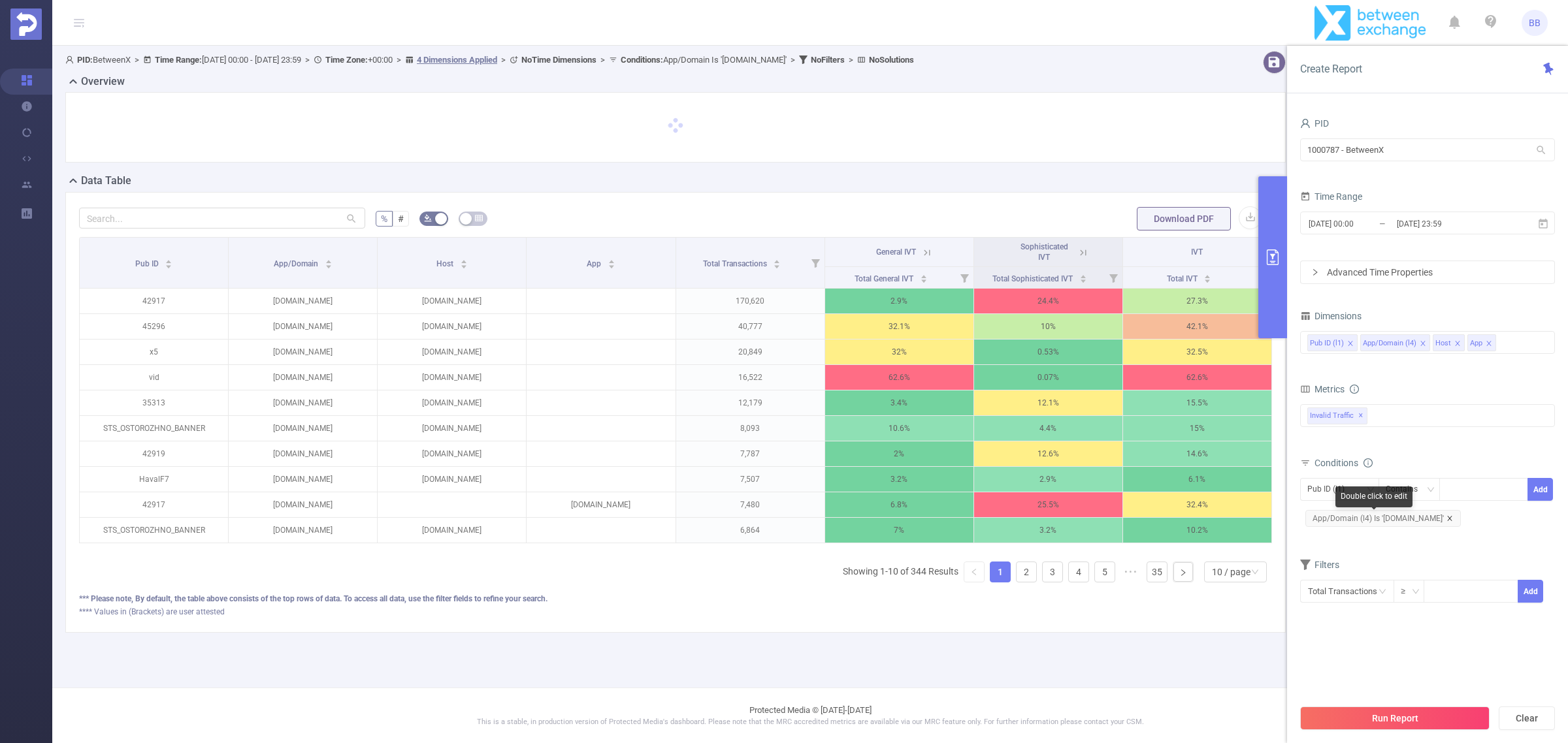
click at [1446, 520] on icon "icon: close" at bounding box center [1449, 518] width 6 height 6
click at [1405, 719] on button "Run Report" at bounding box center [1394, 718] width 189 height 23
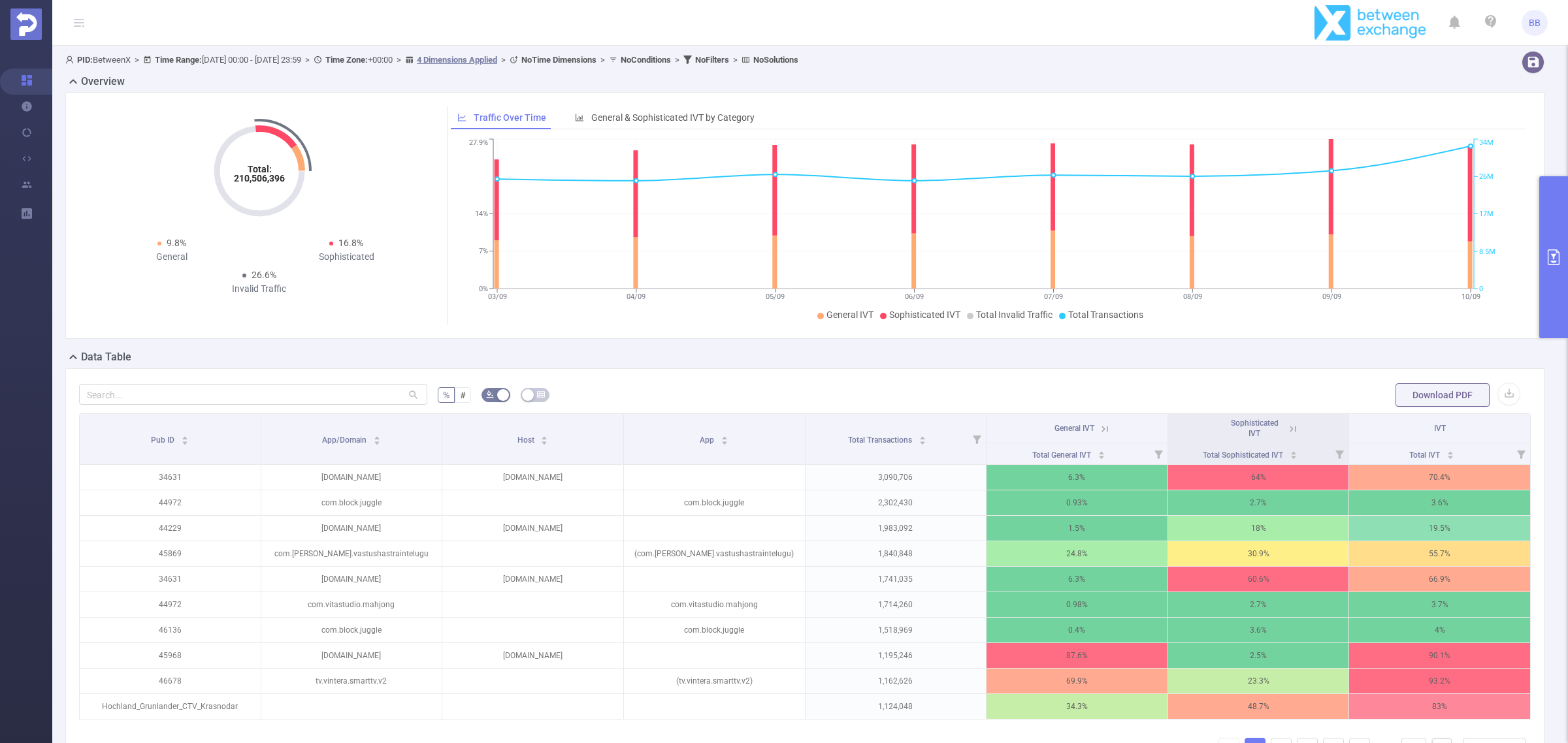
click at [1553, 211] on button "primary" at bounding box center [1554, 257] width 29 height 162
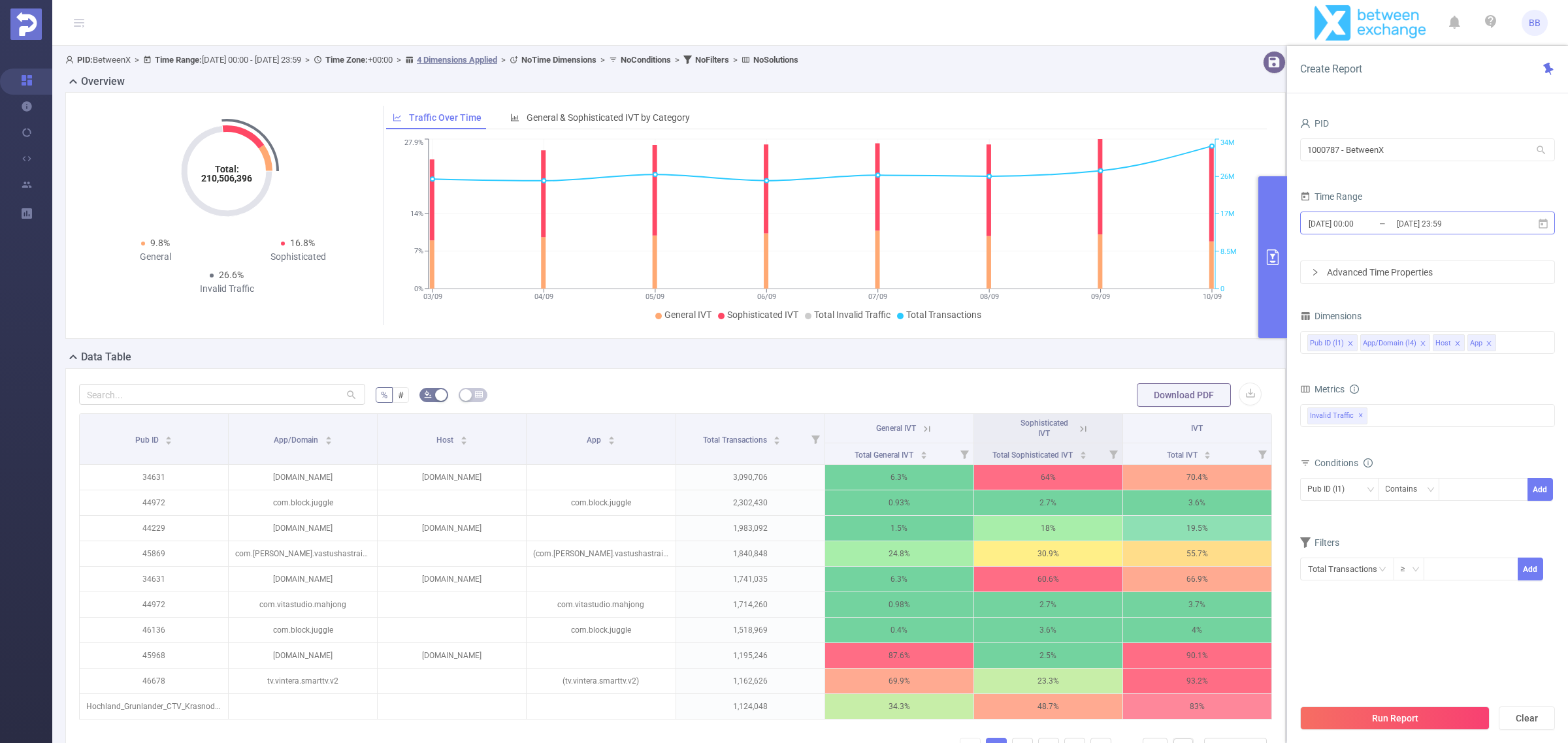
click at [1459, 218] on input "[DATE] 23:59" at bounding box center [1448, 224] width 106 height 18
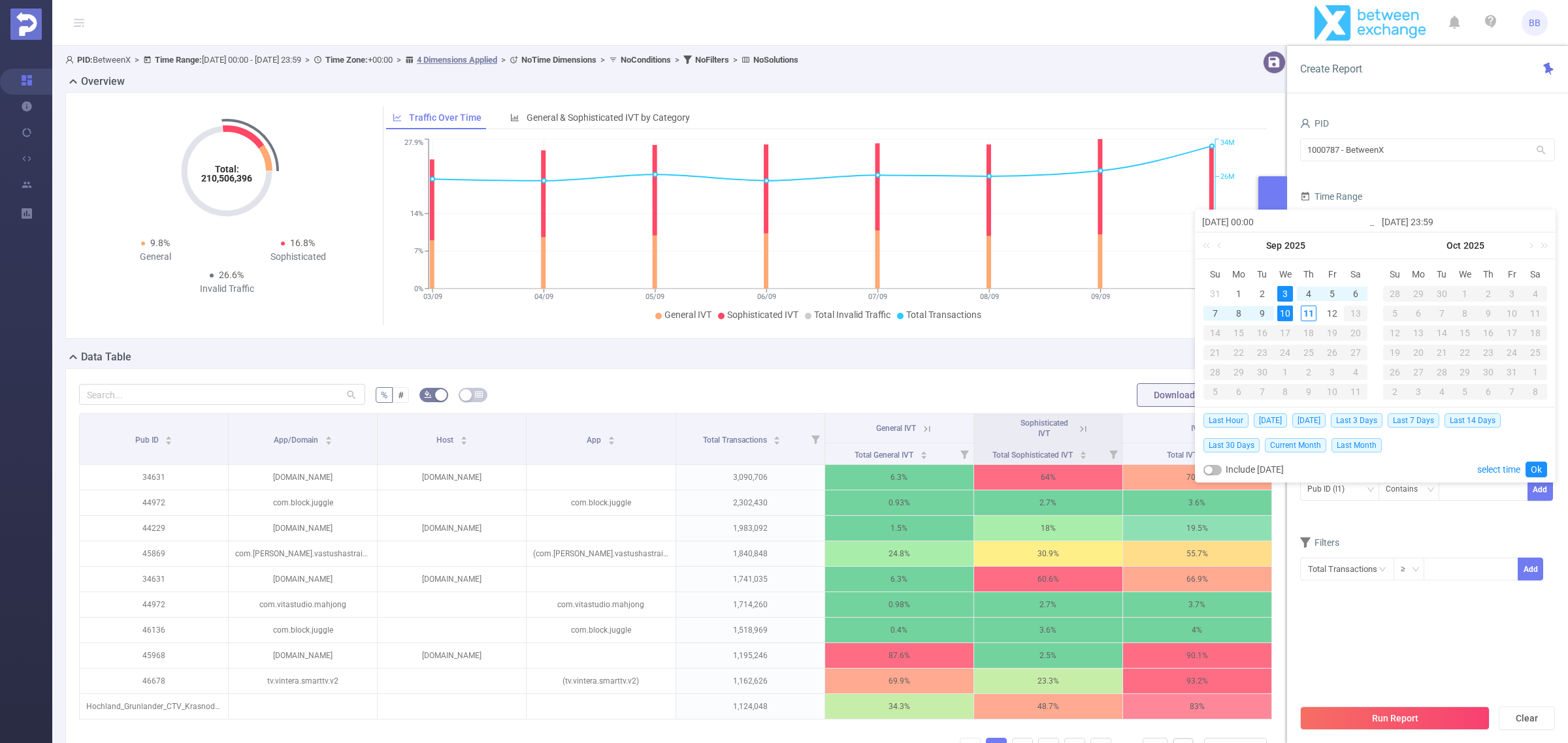
click at [1459, 187] on div "Time Range" at bounding box center [1427, 198] width 255 height 22
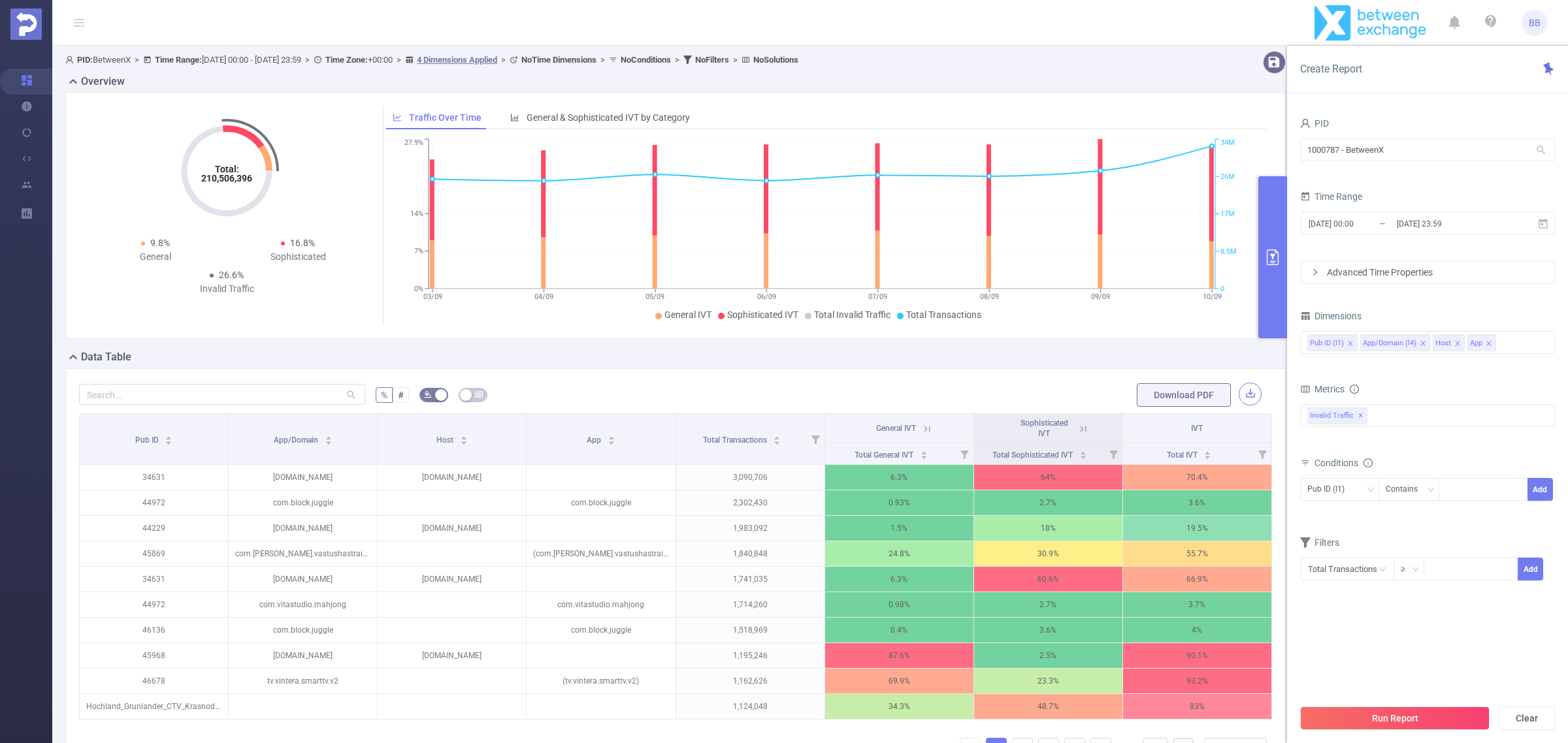
click at [1242, 395] on button "button" at bounding box center [1251, 394] width 23 height 23
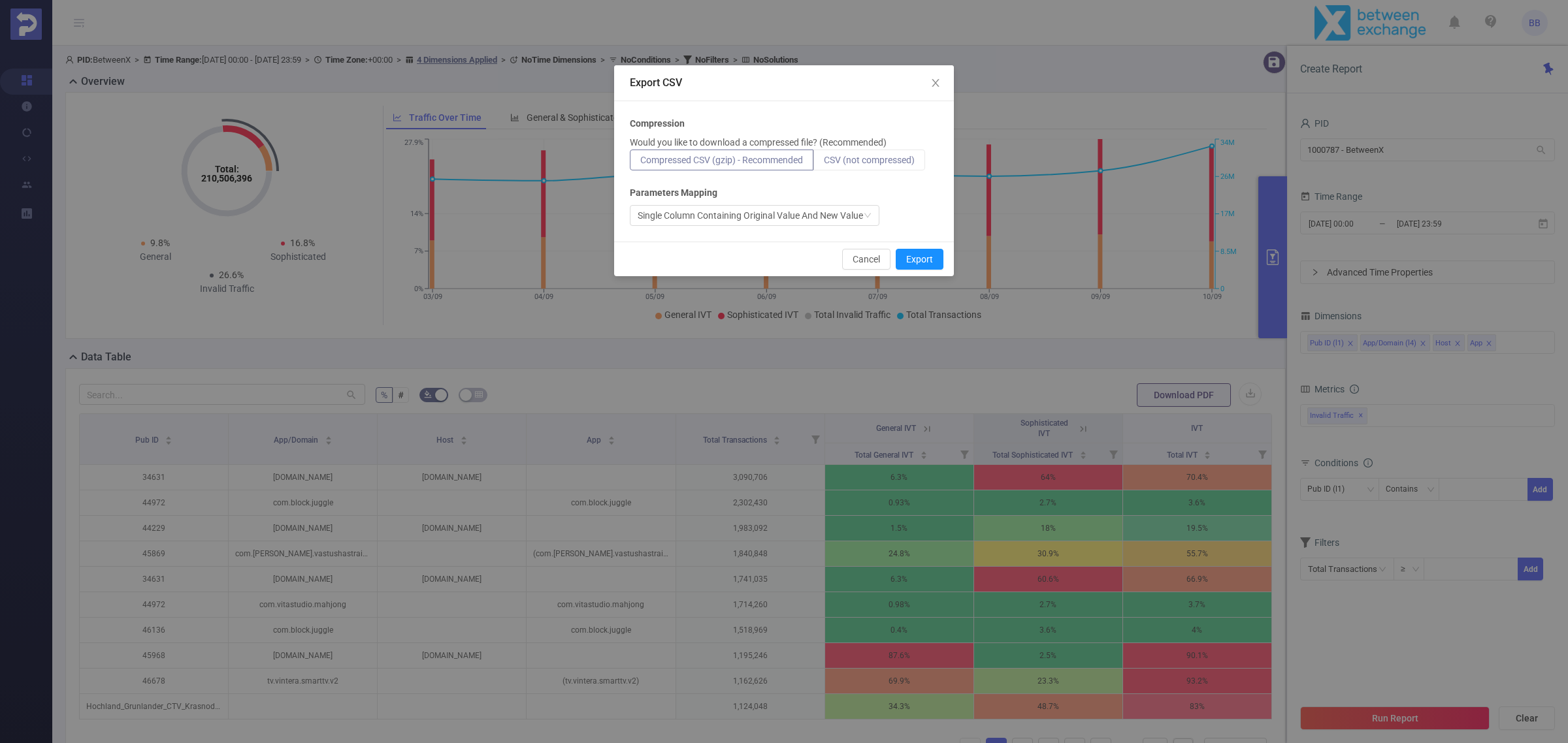
click at [886, 161] on span "CSV (not compressed)" at bounding box center [869, 160] width 91 height 11
click at [824, 163] on input "CSV (not compressed)" at bounding box center [824, 163] width 0 height 0
click at [923, 259] on button "Export" at bounding box center [919, 259] width 48 height 21
